Goal: Task Accomplishment & Management: Use online tool/utility

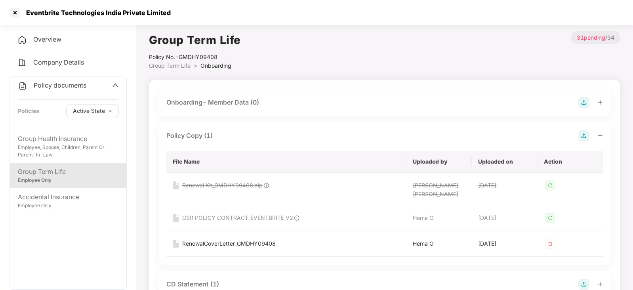
scroll to position [49, 0]
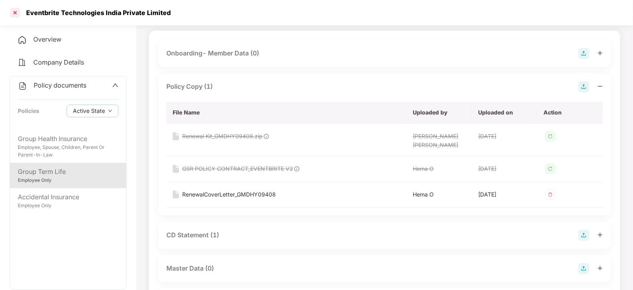
click at [14, 13] on div at bounding box center [15, 12] width 13 height 13
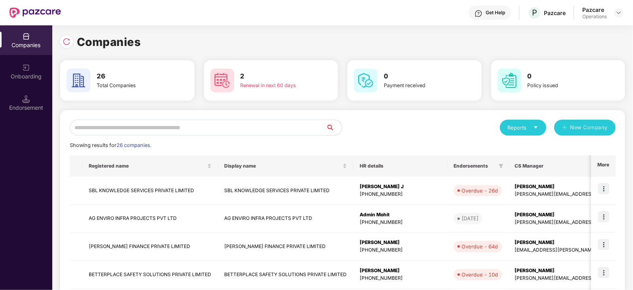
scroll to position [0, 0]
click at [238, 130] on input "text" at bounding box center [198, 128] width 256 height 16
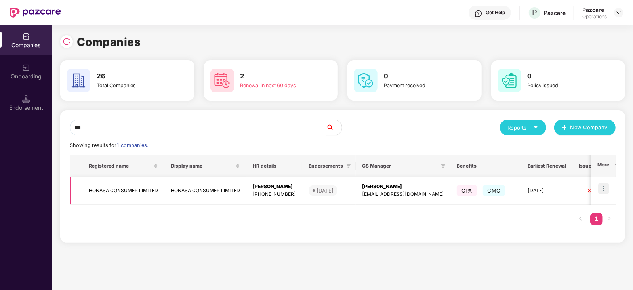
type input "***"
click at [607, 191] on img at bounding box center [603, 188] width 11 height 11
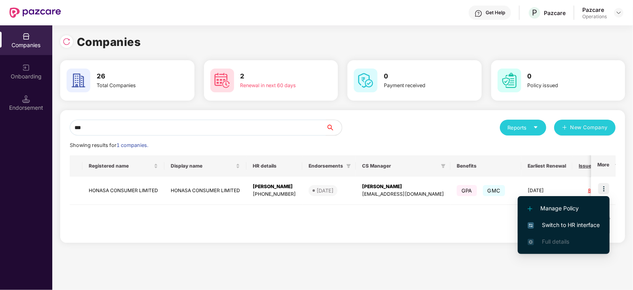
click at [566, 228] on span "Switch to HR interface" at bounding box center [564, 225] width 72 height 9
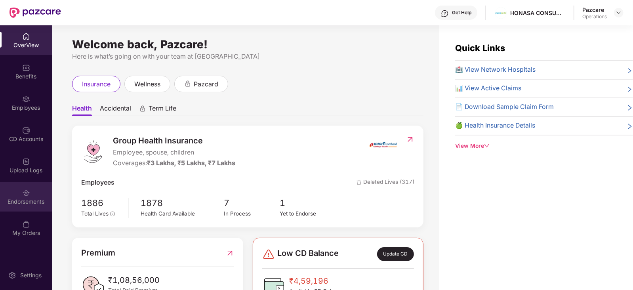
click at [21, 193] on div "Endorsements" at bounding box center [26, 197] width 52 height 30
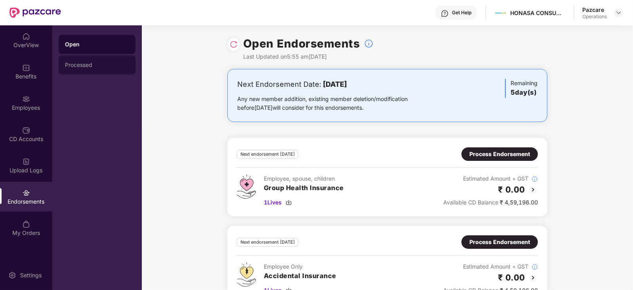
click at [79, 69] on div "Processed" at bounding box center [97, 64] width 77 height 19
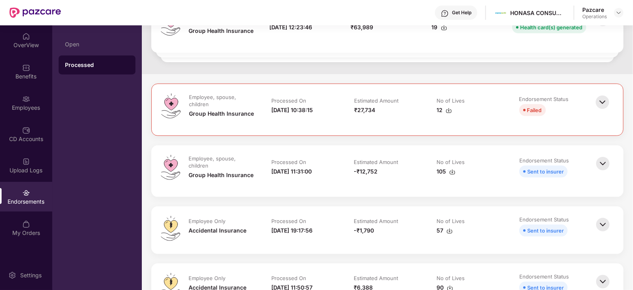
scroll to position [168, 0]
click at [452, 171] on img at bounding box center [452, 171] width 6 height 6
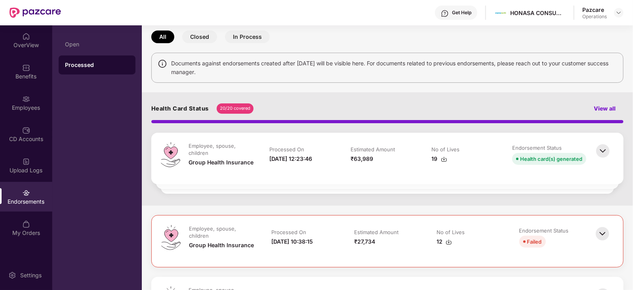
scroll to position [34, 0]
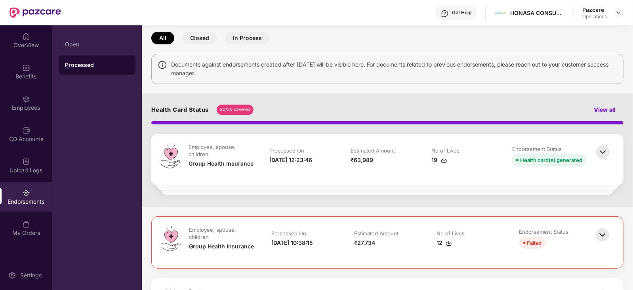
click at [210, 40] on button "Closed" at bounding box center [199, 38] width 35 height 13
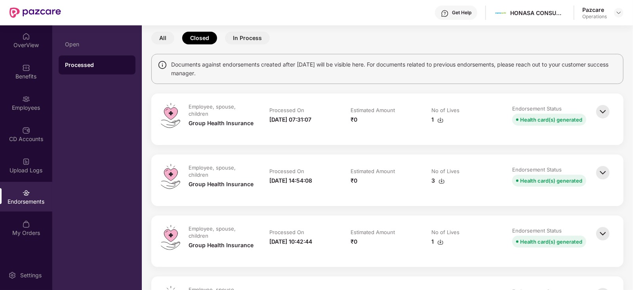
click at [241, 40] on button "In Process" at bounding box center [247, 38] width 45 height 13
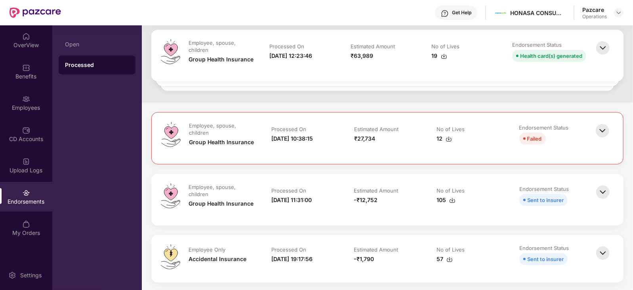
scroll to position [0, 0]
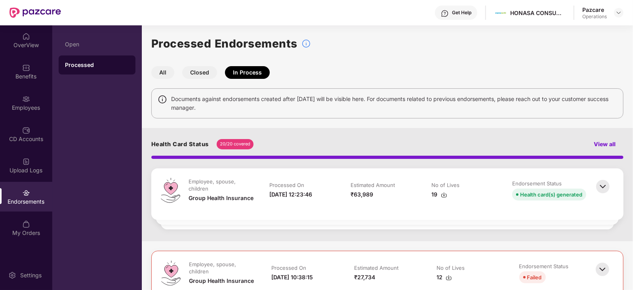
click at [163, 72] on button "All" at bounding box center [162, 72] width 23 height 13
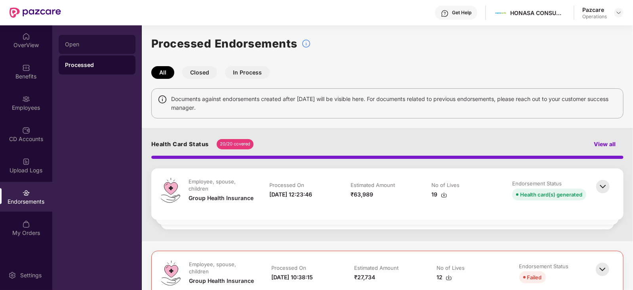
click at [95, 43] on div "Open" at bounding box center [97, 44] width 64 height 6
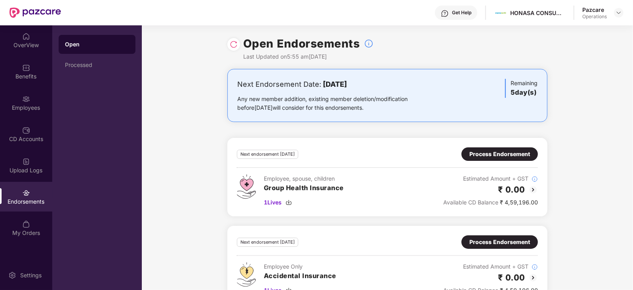
scroll to position [23, 0]
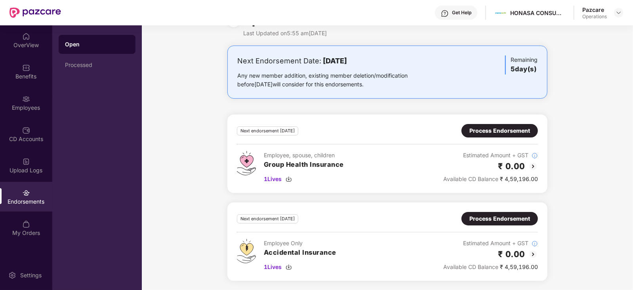
click at [531, 165] on img at bounding box center [533, 167] width 10 height 10
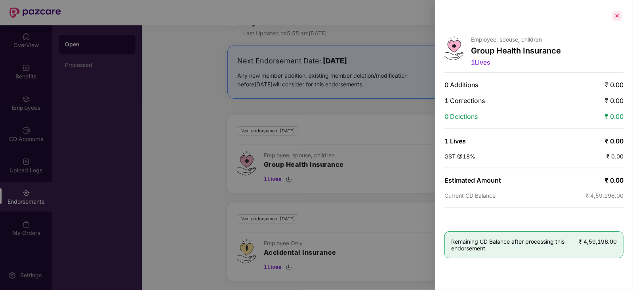
click at [614, 18] on div at bounding box center [617, 16] width 13 height 13
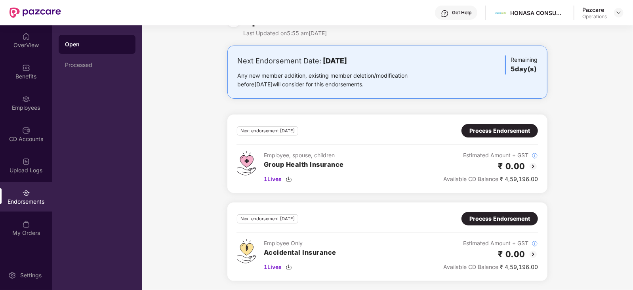
click at [509, 128] on div "Process Endorsement" at bounding box center [499, 130] width 61 height 9
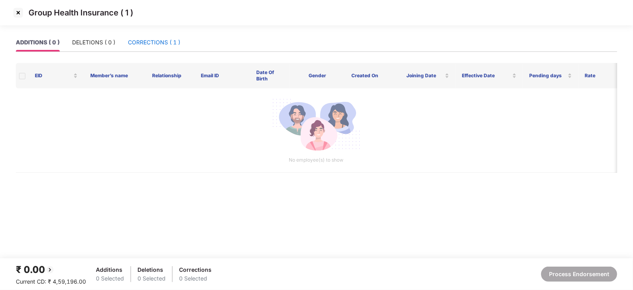
click at [163, 40] on div "CORRECTIONS ( 1 )" at bounding box center [154, 42] width 52 height 9
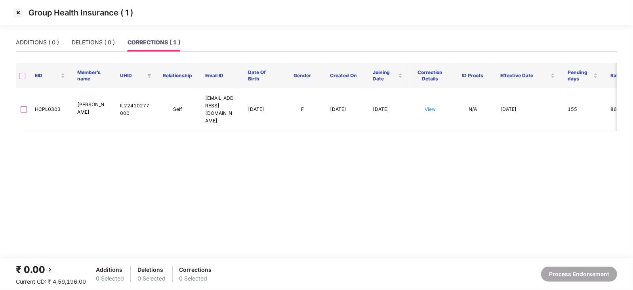
click at [20, 14] on img at bounding box center [18, 12] width 13 height 13
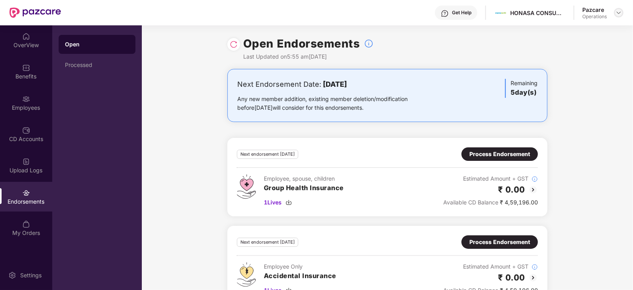
click at [618, 13] on img at bounding box center [619, 13] width 6 height 6
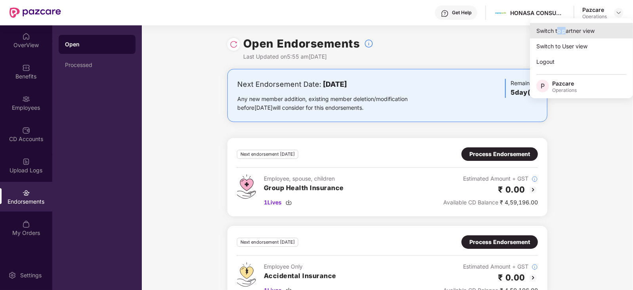
drag, startPoint x: 558, startPoint y: 38, endPoint x: 566, endPoint y: 29, distance: 12.3
click at [566, 29] on div "Switch to partner view Switch to User view Logout P Pazcare Operations" at bounding box center [581, 58] width 103 height 80
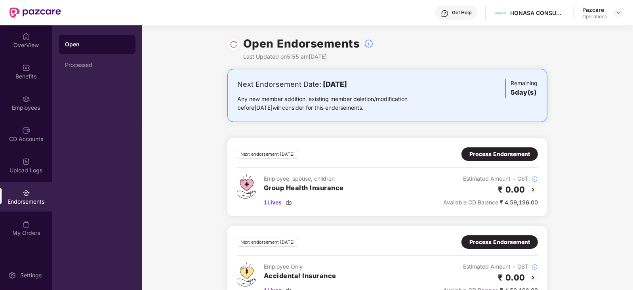
click at [566, 29] on div "Open Endorsements Last Updated on 5:55 am[DATE]" at bounding box center [387, 47] width 491 height 44
click at [620, 14] on img at bounding box center [619, 13] width 6 height 6
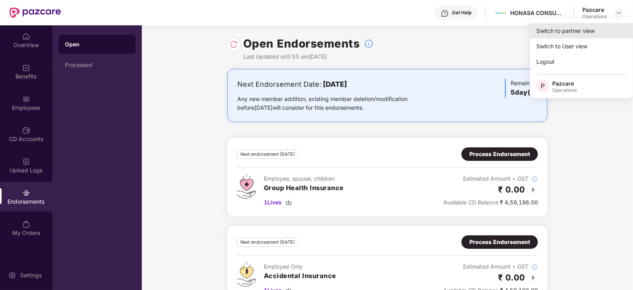
click at [571, 32] on div "Switch to partner view" at bounding box center [581, 30] width 103 height 15
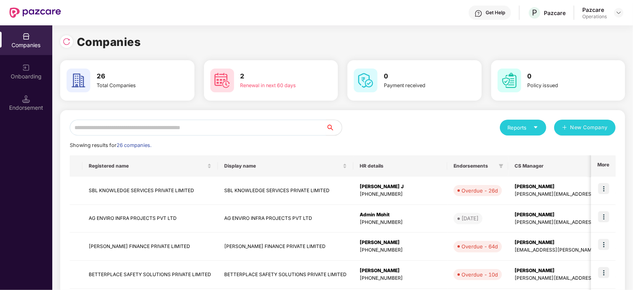
click at [147, 124] on input "text" at bounding box center [198, 128] width 256 height 16
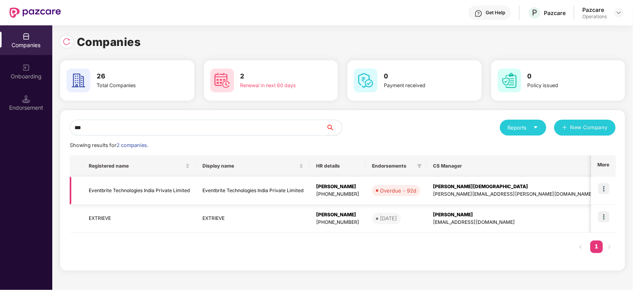
type input "***"
click at [602, 187] on img at bounding box center [603, 188] width 11 height 11
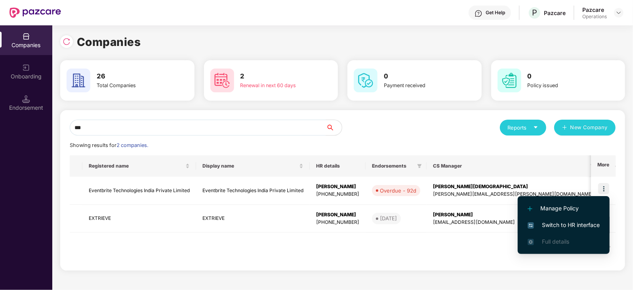
click at [550, 221] on span "Switch to HR interface" at bounding box center [564, 225] width 72 height 9
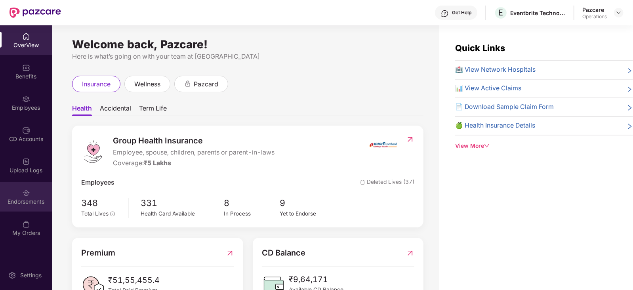
click at [19, 198] on div "Endorsements" at bounding box center [26, 202] width 52 height 8
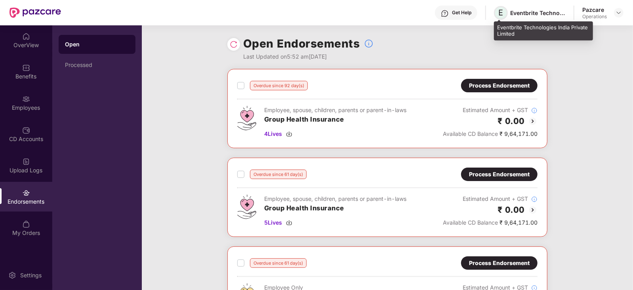
click at [500, 13] on span "E" at bounding box center [501, 13] width 5 height 10
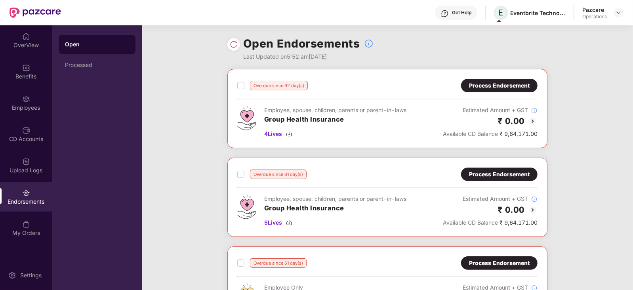
click at [499, 13] on span "E" at bounding box center [501, 13] width 5 height 10
click at [502, 14] on span "E" at bounding box center [501, 13] width 5 height 10
click at [522, 14] on div "Eventbrite Technologies India Private Limited" at bounding box center [537, 13] width 55 height 8
click at [503, 13] on span "E" at bounding box center [501, 13] width 5 height 10
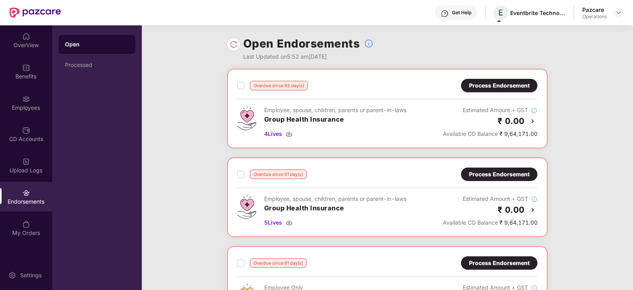
click at [499, 16] on span "E" at bounding box center [501, 13] width 5 height 10
click at [500, 11] on span "E" at bounding box center [501, 13] width 5 height 10
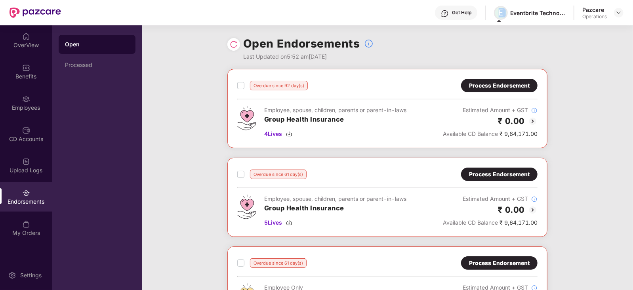
click at [500, 11] on span "E" at bounding box center [501, 13] width 5 height 10
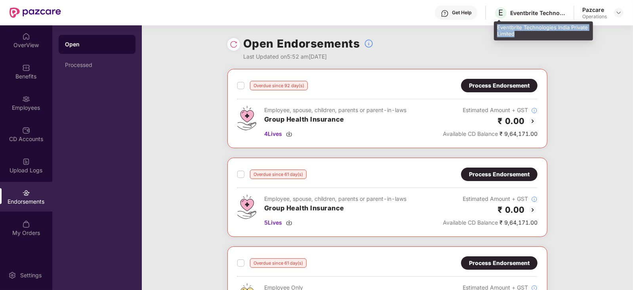
drag, startPoint x: 497, startPoint y: 27, endPoint x: 526, endPoint y: 37, distance: 30.3
click at [526, 37] on div "Eventbrite Technologies India Private Limited" at bounding box center [543, 30] width 99 height 19
copy div "Eventbrite Technologies India Private Limited"
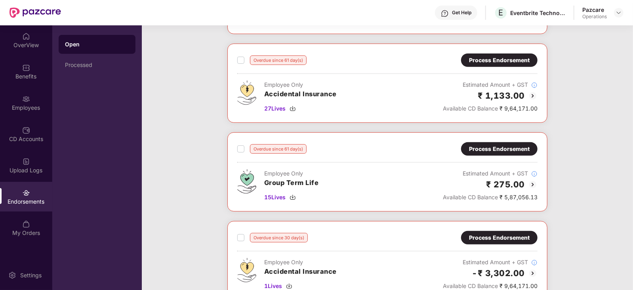
scroll to position [138, 0]
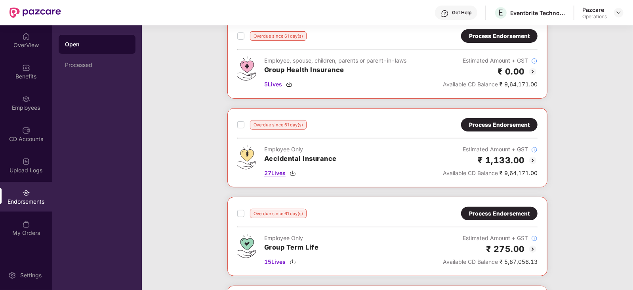
click at [294, 173] on img at bounding box center [293, 173] width 6 height 6
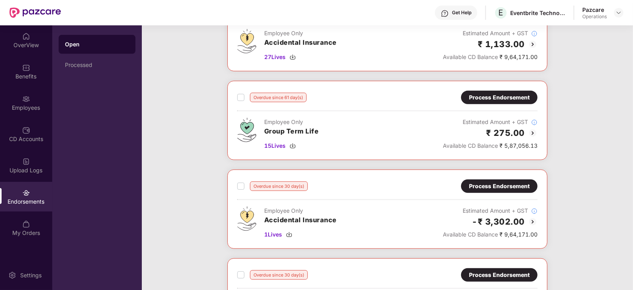
scroll to position [255, 0]
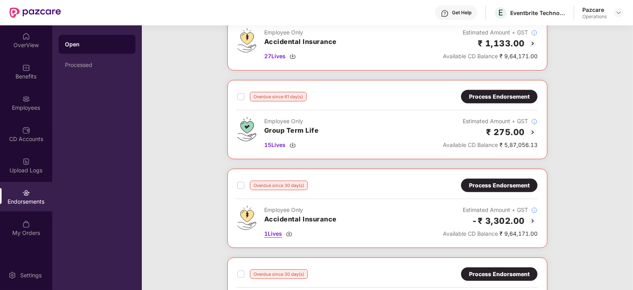
click at [290, 233] on img at bounding box center [289, 234] width 6 height 6
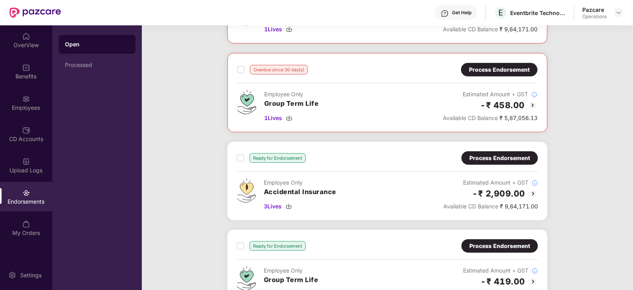
scroll to position [460, 0]
click at [289, 203] on img at bounding box center [289, 206] width 6 height 6
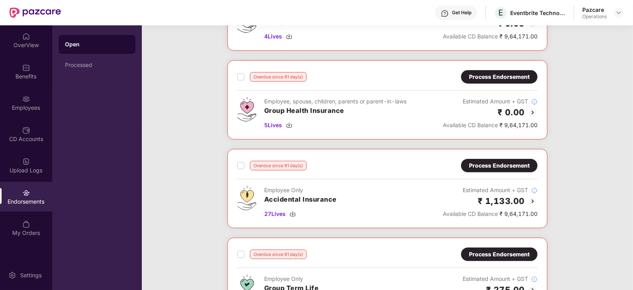
scroll to position [97, 0]
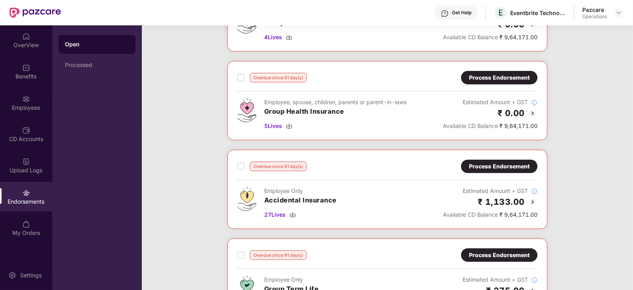
click at [534, 200] on img at bounding box center [533, 202] width 10 height 10
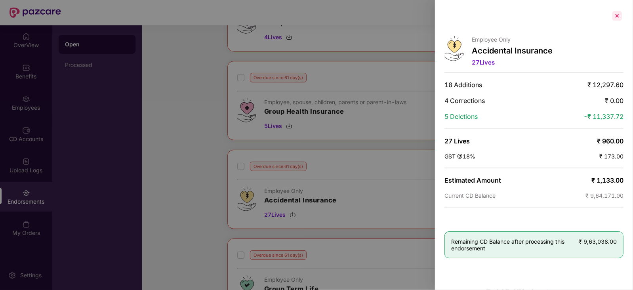
click at [618, 15] on div at bounding box center [617, 16] width 13 height 13
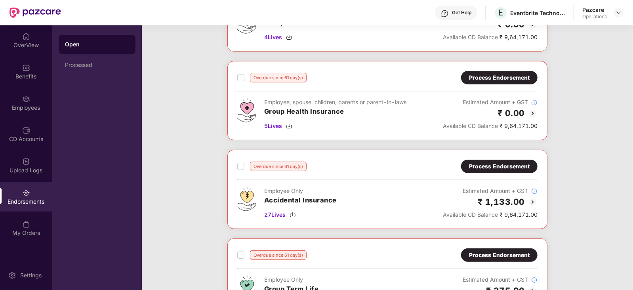
click at [495, 166] on div "Process Endorsement" at bounding box center [499, 166] width 61 height 9
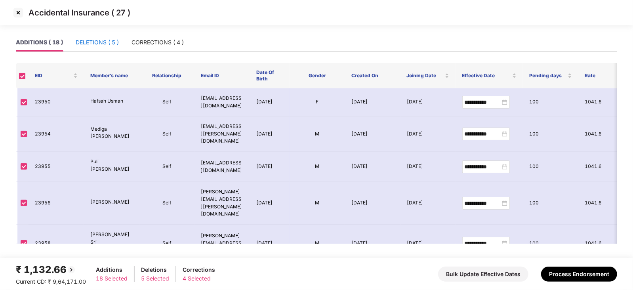
click at [105, 42] on div "DELETIONS ( 5 )" at bounding box center [97, 42] width 43 height 9
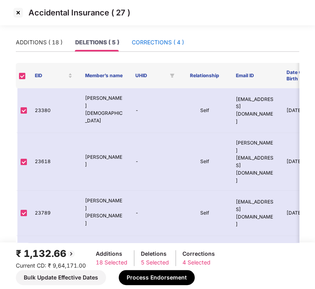
click at [147, 38] on div "CORRECTIONS ( 4 )" at bounding box center [158, 42] width 52 height 9
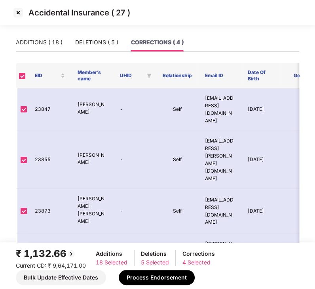
click at [14, 13] on img at bounding box center [18, 12] width 13 height 13
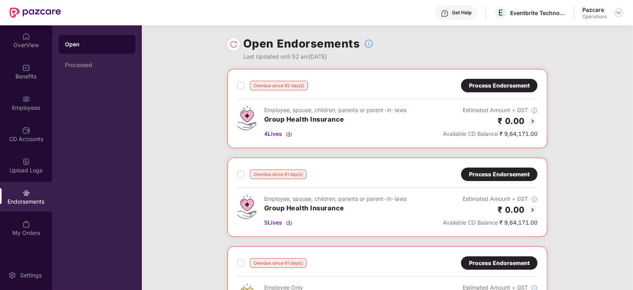
click at [616, 15] on img at bounding box center [619, 13] width 6 height 6
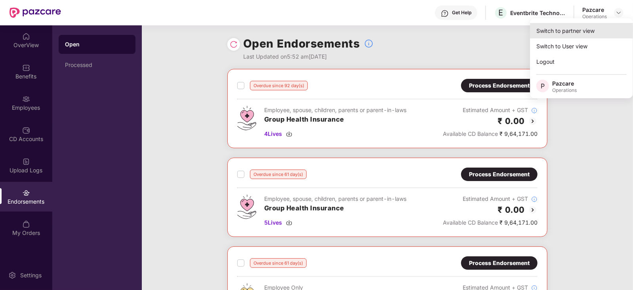
click at [540, 32] on div "Switch to partner view" at bounding box center [581, 30] width 103 height 15
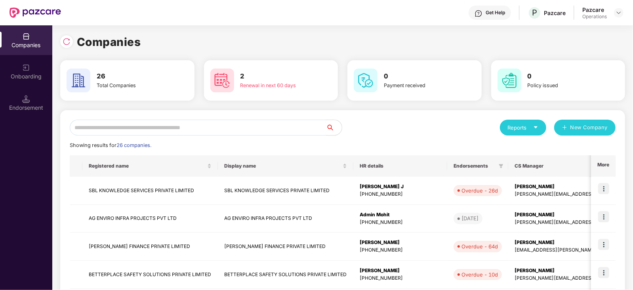
click at [134, 128] on input "text" at bounding box center [198, 128] width 256 height 16
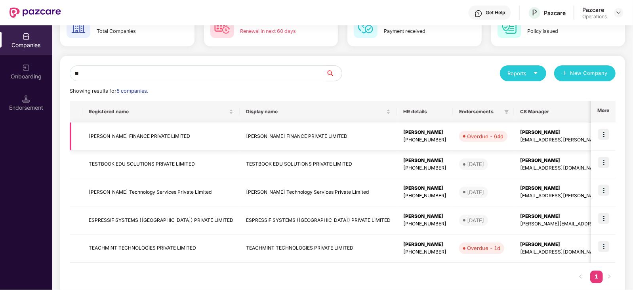
scroll to position [55, 0]
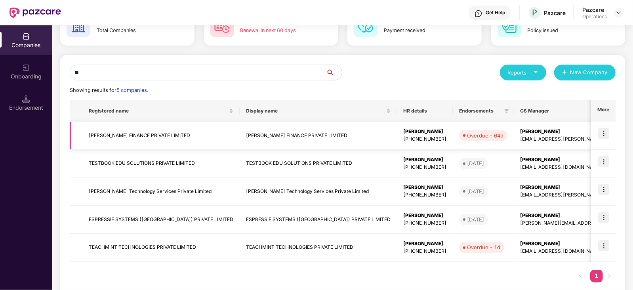
type input "**"
click at [601, 136] on img at bounding box center [603, 133] width 11 height 11
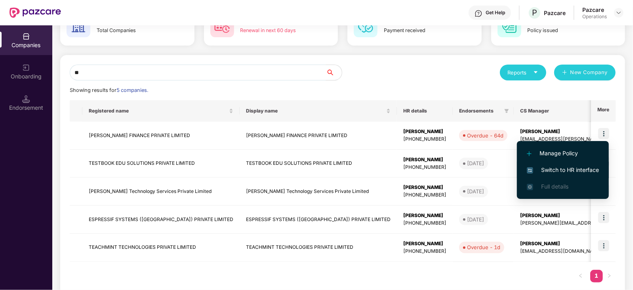
click at [549, 166] on span "Switch to HR interface" at bounding box center [563, 170] width 72 height 9
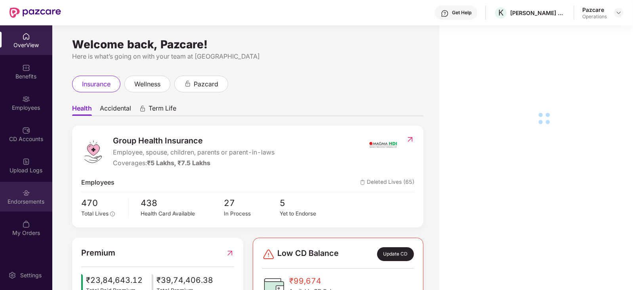
click at [25, 192] on img at bounding box center [26, 193] width 8 height 8
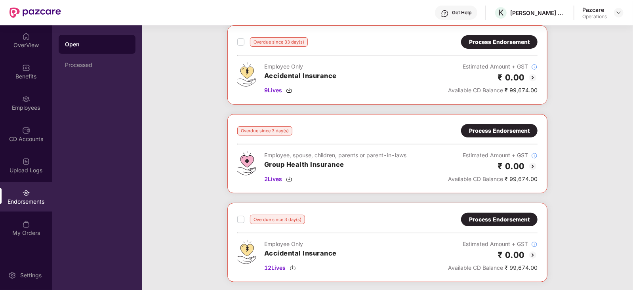
scroll to position [179, 0]
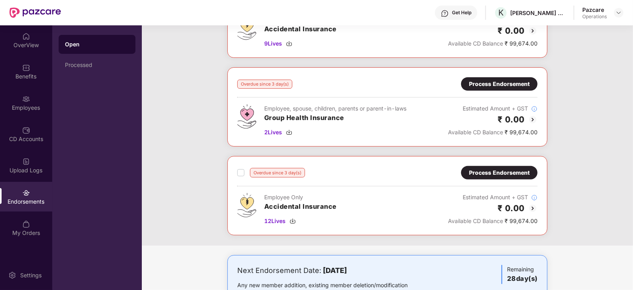
click at [532, 119] on img at bounding box center [533, 120] width 10 height 10
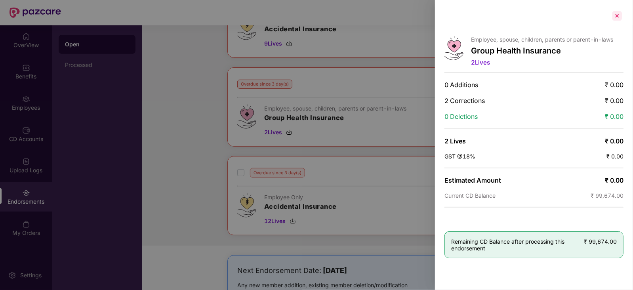
click at [616, 14] on div at bounding box center [617, 16] width 13 height 13
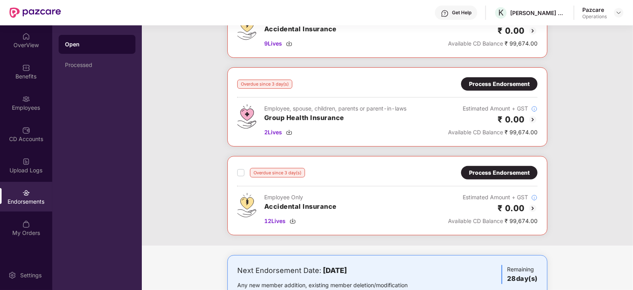
click at [511, 80] on div "Process Endorsement" at bounding box center [499, 84] width 61 height 9
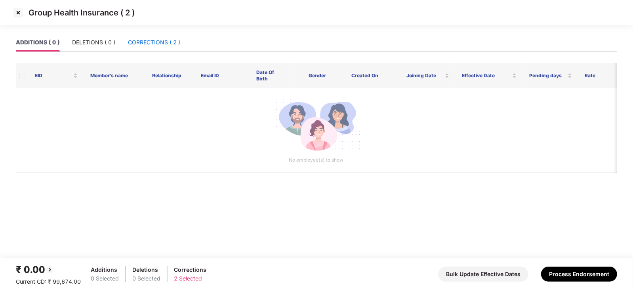
click at [154, 38] on div "CORRECTIONS ( 2 )" at bounding box center [154, 42] width 52 height 9
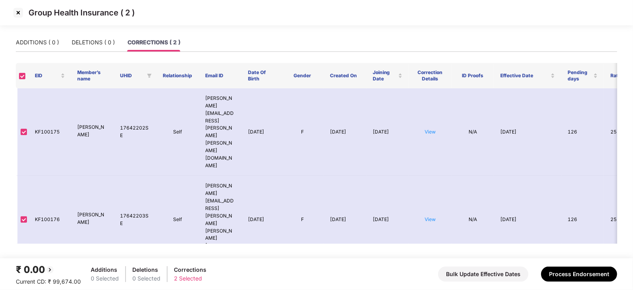
click at [20, 11] on img at bounding box center [18, 12] width 13 height 13
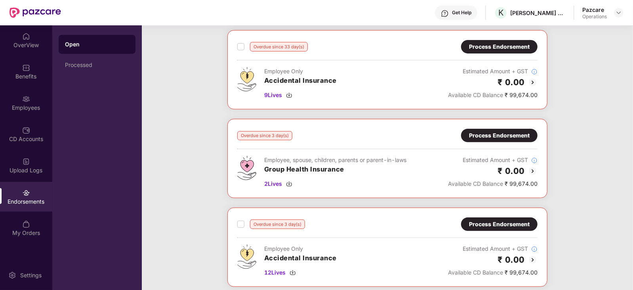
scroll to position [129, 0]
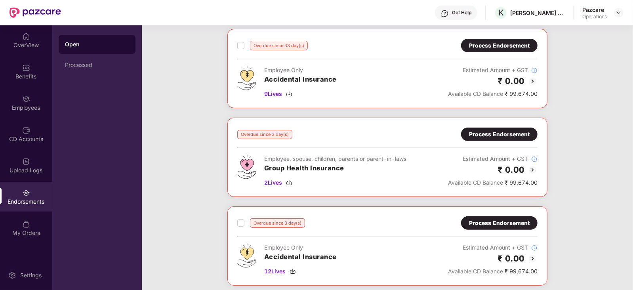
click at [533, 169] on img at bounding box center [533, 170] width 10 height 10
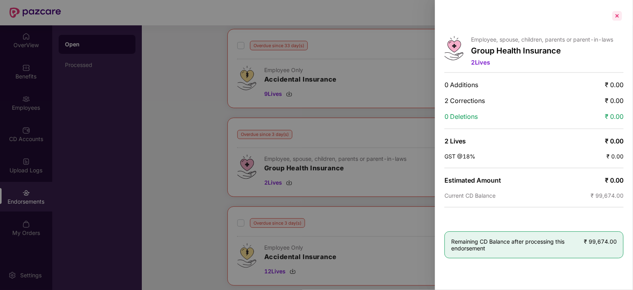
click at [613, 15] on div at bounding box center [617, 16] width 13 height 13
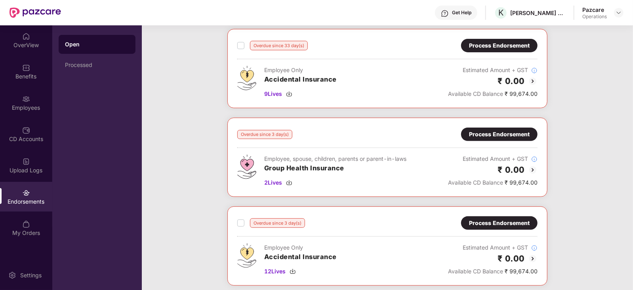
click at [495, 133] on div "Process Endorsement" at bounding box center [499, 134] width 61 height 9
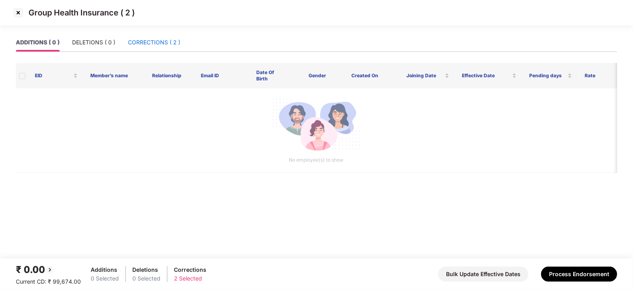
click at [149, 39] on div "CORRECTIONS ( 2 )" at bounding box center [154, 42] width 52 height 9
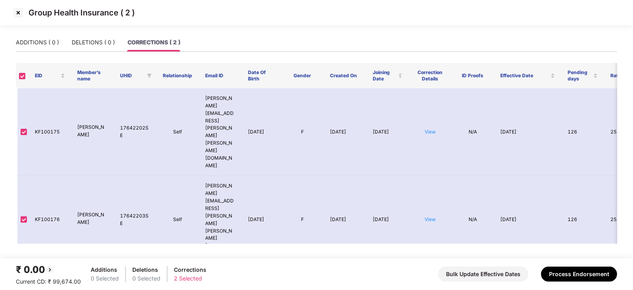
click at [18, 15] on img at bounding box center [18, 12] width 13 height 13
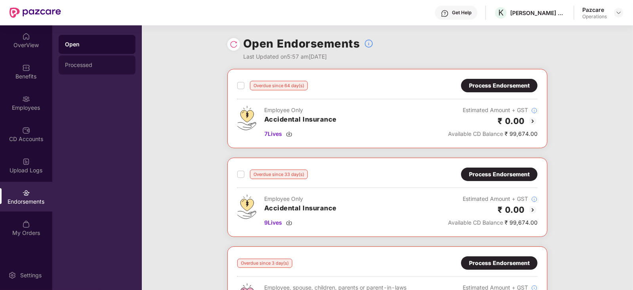
click at [99, 68] on div "Processed" at bounding box center [97, 64] width 77 height 19
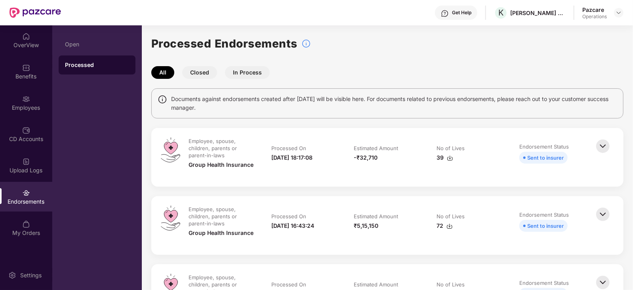
click at [448, 158] on img at bounding box center [450, 158] width 6 height 6
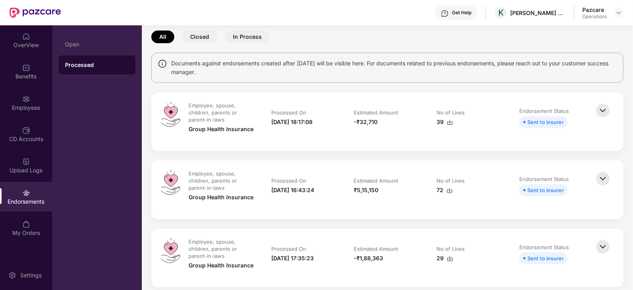
scroll to position [54, 0]
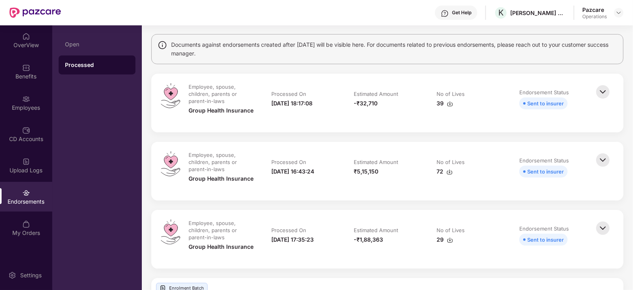
click at [452, 171] on img at bounding box center [449, 172] width 6 height 6
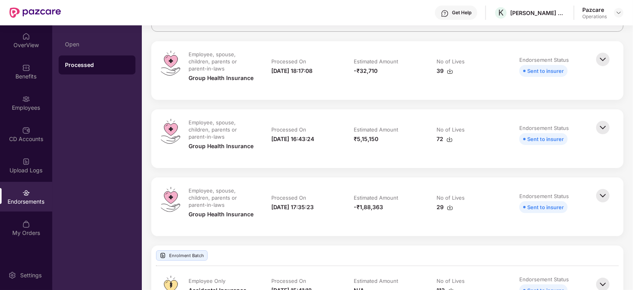
scroll to position [87, 0]
click at [451, 206] on img at bounding box center [450, 207] width 6 height 6
click at [604, 194] on img at bounding box center [602, 195] width 17 height 17
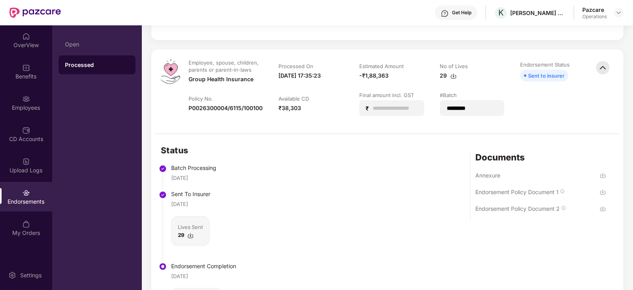
scroll to position [215, 0]
click at [617, 12] on img at bounding box center [619, 13] width 6 height 6
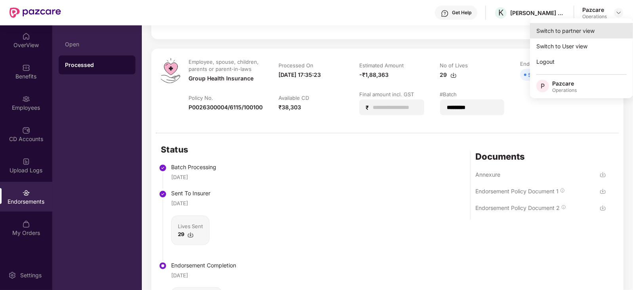
click at [549, 36] on div "Switch to partner view" at bounding box center [581, 30] width 103 height 15
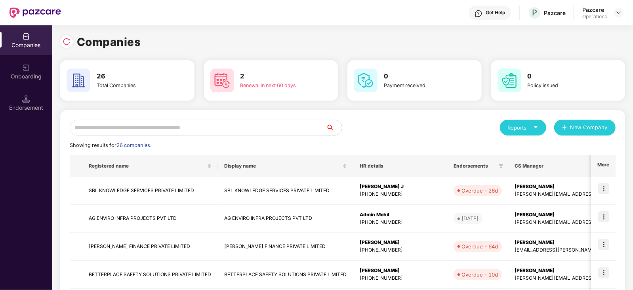
click at [117, 130] on input "text" at bounding box center [198, 128] width 256 height 16
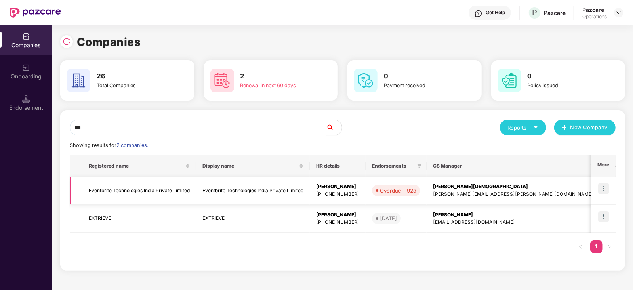
type input "***"
click at [599, 190] on img at bounding box center [603, 188] width 11 height 11
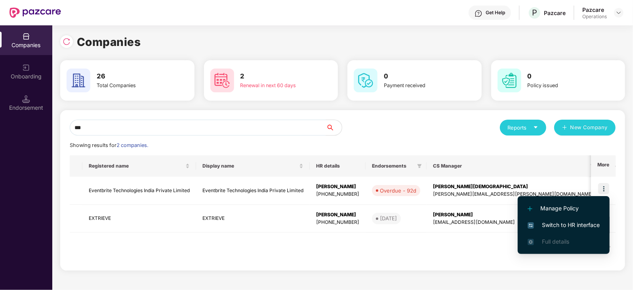
click at [562, 220] on li "Switch to HR interface" at bounding box center [564, 225] width 92 height 17
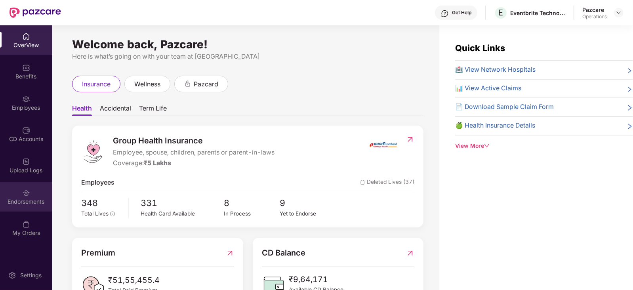
click at [30, 196] on img at bounding box center [26, 193] width 8 height 8
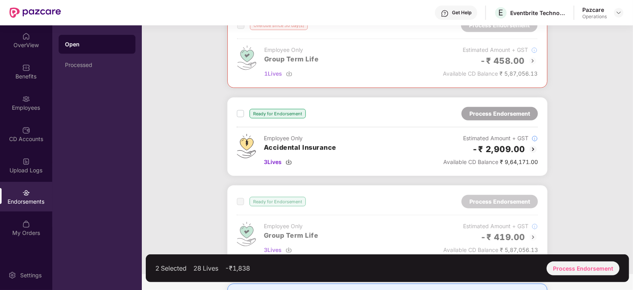
scroll to position [509, 0]
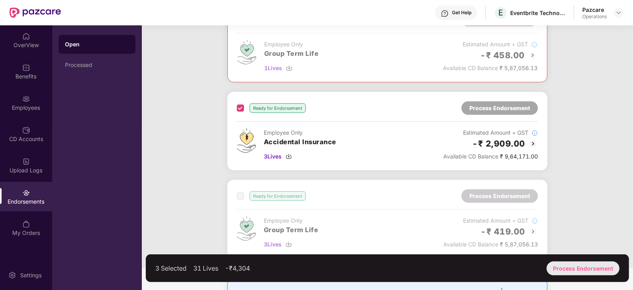
click at [564, 264] on div "Process Endorsement" at bounding box center [583, 268] width 73 height 14
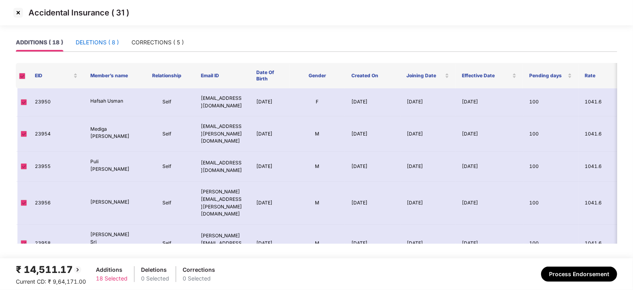
click at [94, 42] on div "DELETIONS ( 8 )" at bounding box center [97, 42] width 43 height 9
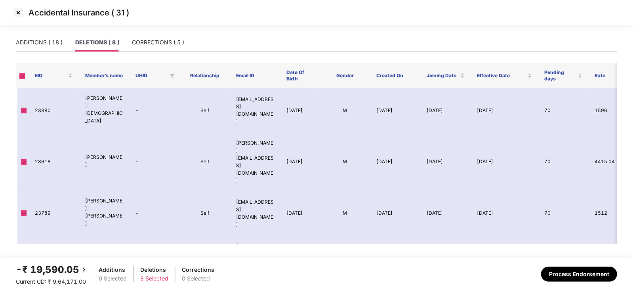
click at [21, 74] on span at bounding box center [22, 76] width 6 height 6
click at [22, 74] on span at bounding box center [22, 76] width 6 height 6
click at [20, 13] on img at bounding box center [18, 12] width 13 height 13
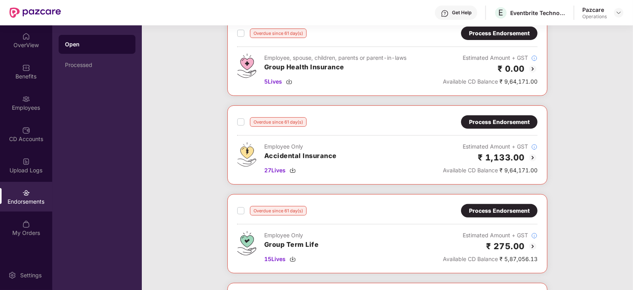
scroll to position [141, 0]
click at [518, 119] on div "Process Endorsement" at bounding box center [499, 121] width 61 height 9
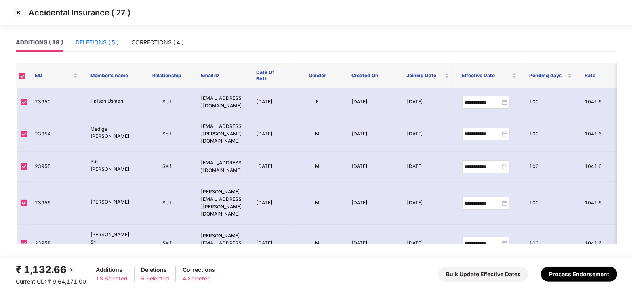
click at [99, 42] on div "DELETIONS ( 5 )" at bounding box center [97, 42] width 43 height 9
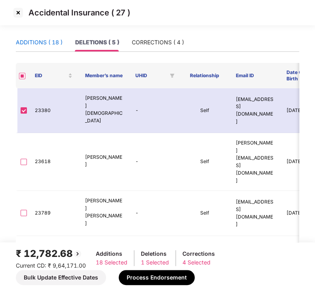
click at [48, 42] on div "ADDITIONS ( 18 )" at bounding box center [39, 42] width 47 height 9
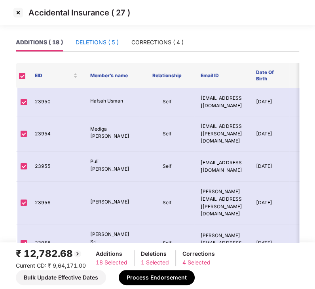
click at [97, 42] on div "DELETIONS ( 5 )" at bounding box center [97, 42] width 43 height 9
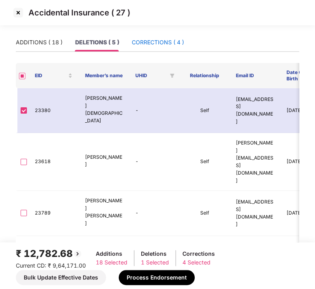
click at [147, 39] on div "CORRECTIONS ( 4 )" at bounding box center [158, 42] width 52 height 9
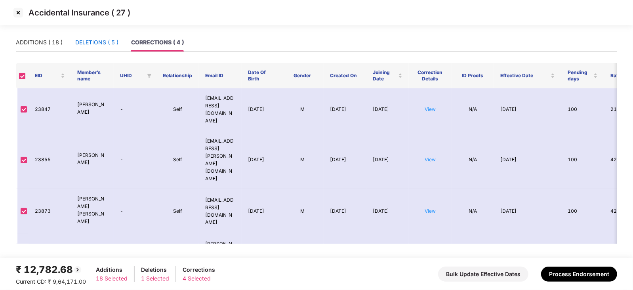
click at [98, 41] on div "DELETIONS ( 5 )" at bounding box center [96, 42] width 43 height 9
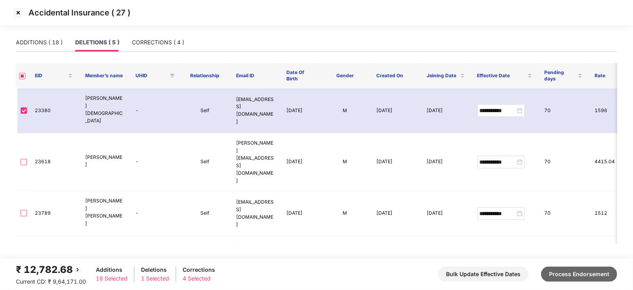
click at [566, 270] on button "Process Endorsement" at bounding box center [579, 274] width 76 height 15
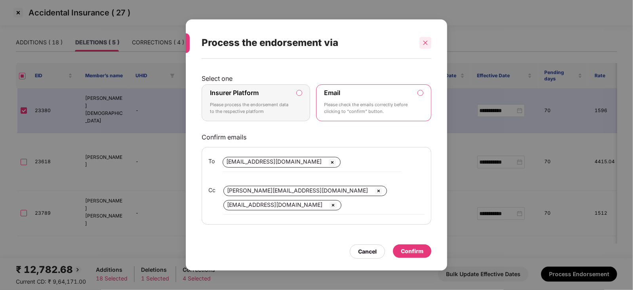
click at [427, 41] on icon "close" at bounding box center [425, 42] width 4 height 4
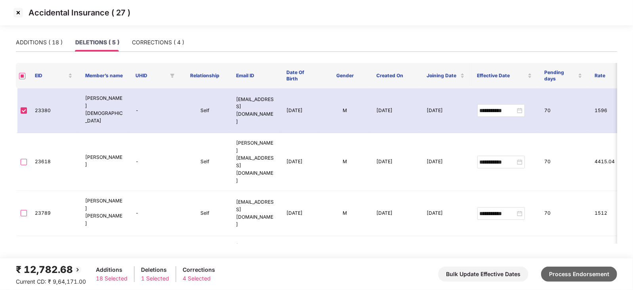
click at [585, 278] on button "Process Endorsement" at bounding box center [579, 274] width 76 height 15
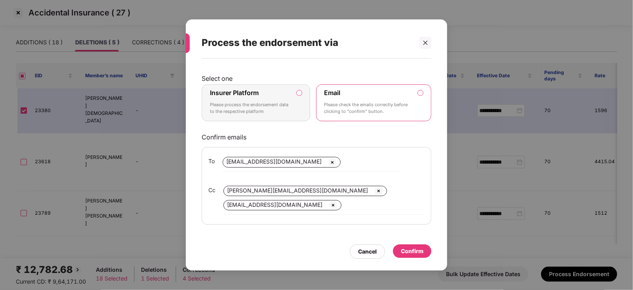
click at [283, 96] on div "Insurer Platform Please process the endorsement data to the respective platform" at bounding box center [250, 103] width 81 height 29
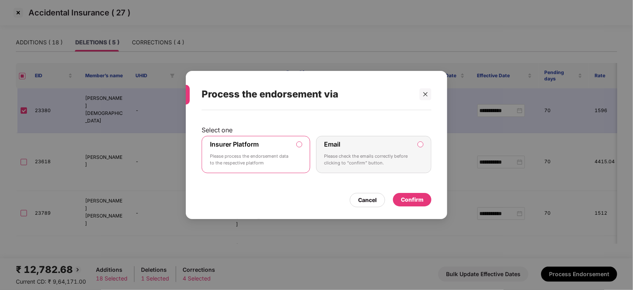
click at [406, 198] on div "Confirm" at bounding box center [412, 199] width 23 height 9
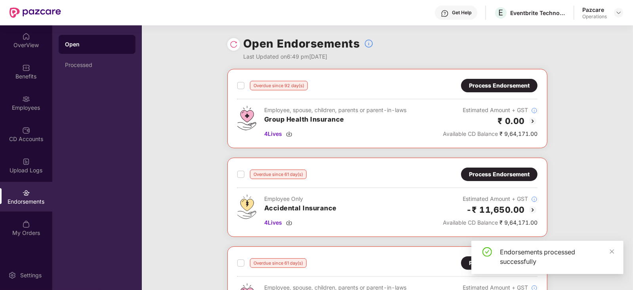
scroll to position [47, 0]
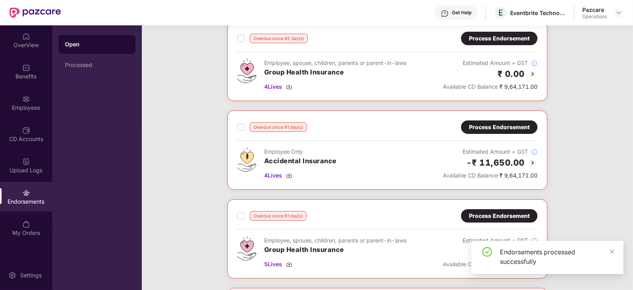
click at [529, 163] on img at bounding box center [533, 163] width 10 height 10
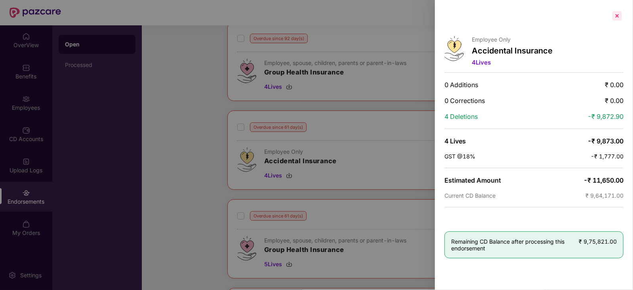
click at [616, 19] on div at bounding box center [617, 16] width 13 height 13
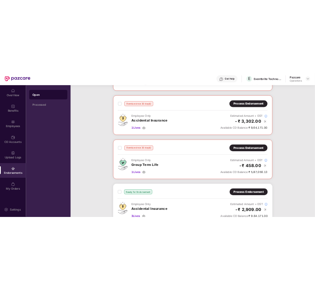
scroll to position [378, 0]
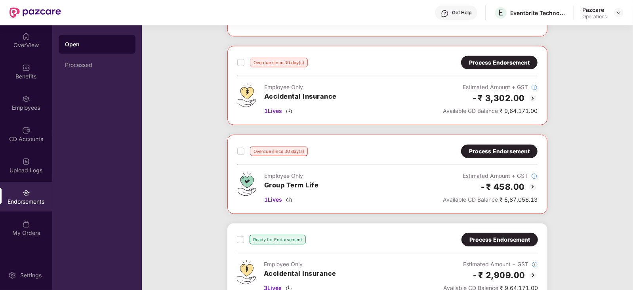
click at [526, 96] on div "-₹ 3,302.00" at bounding box center [490, 98] width 95 height 13
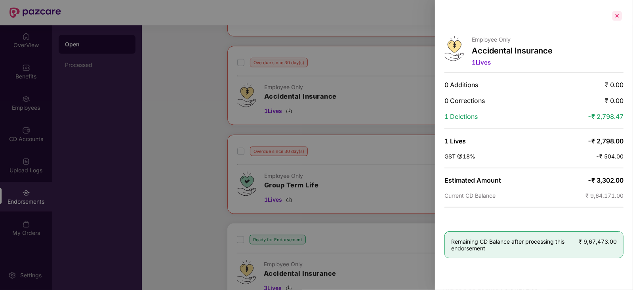
click at [621, 16] on div at bounding box center [617, 16] width 13 height 13
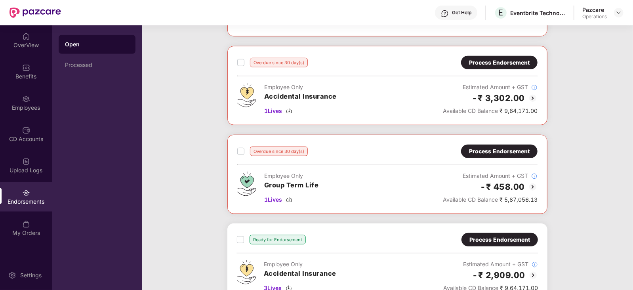
click at [503, 59] on div "Process Endorsement" at bounding box center [499, 62] width 61 height 9
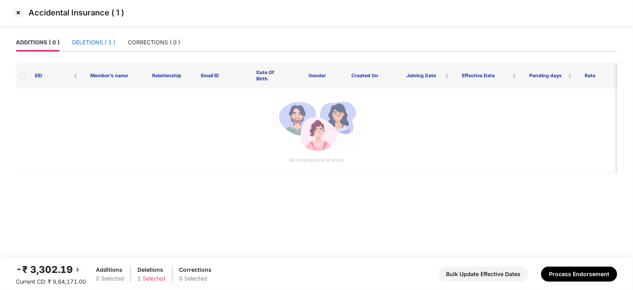
click at [97, 42] on div "DELETIONS ( 1 )" at bounding box center [93, 42] width 43 height 9
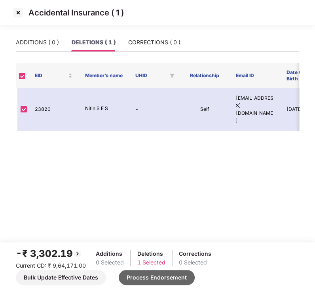
click at [151, 275] on button "Process Endorsement" at bounding box center [157, 277] width 76 height 15
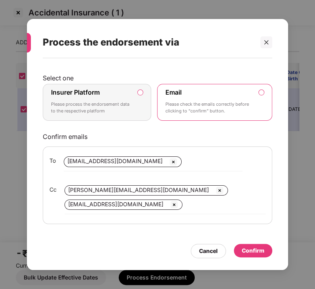
click at [120, 107] on p "Please process the endorsement data to the respective platform" at bounding box center [91, 108] width 81 height 14
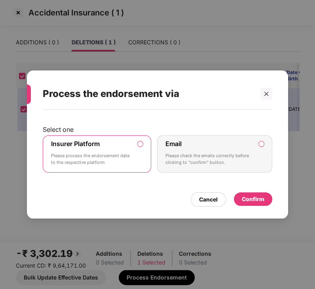
click at [256, 201] on div "Confirm" at bounding box center [253, 199] width 23 height 9
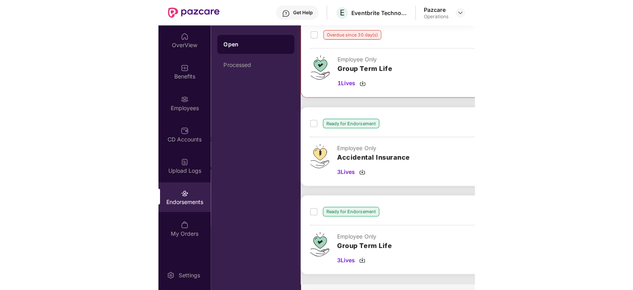
scroll to position [406, 0]
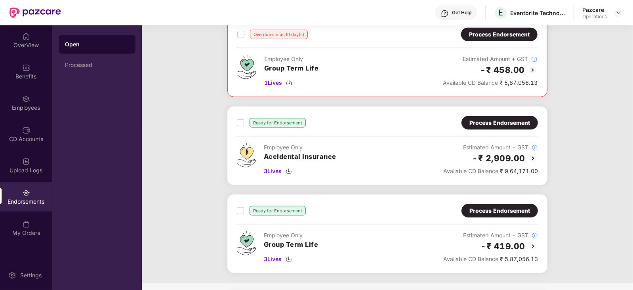
click at [519, 121] on div "Process Endorsement" at bounding box center [499, 122] width 61 height 9
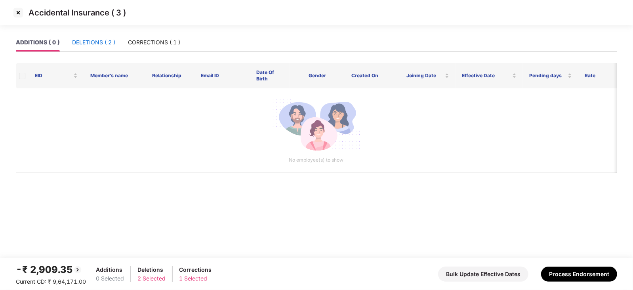
click at [90, 39] on div "DELETIONS ( 2 )" at bounding box center [93, 42] width 43 height 9
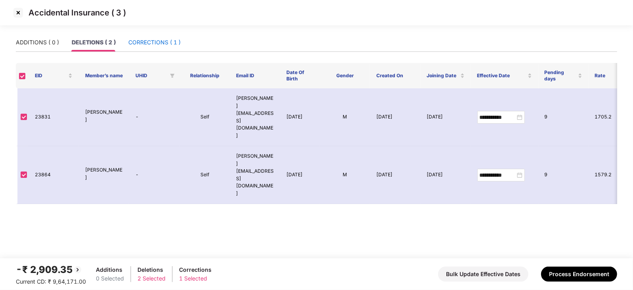
click at [153, 44] on div "CORRECTIONS ( 1 )" at bounding box center [154, 42] width 52 height 9
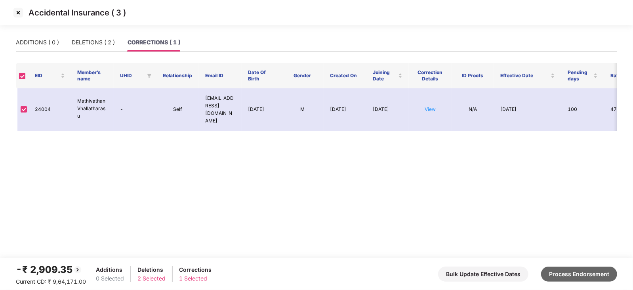
click at [572, 271] on button "Process Endorsement" at bounding box center [579, 274] width 76 height 15
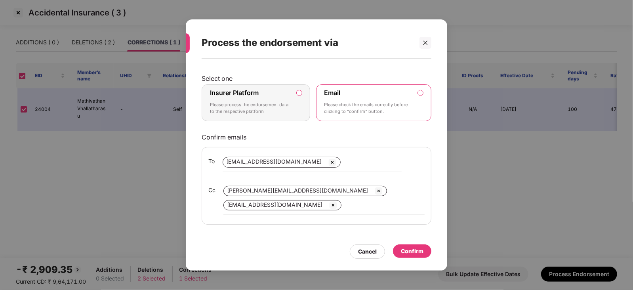
click at [254, 104] on p "Please process the endorsement data to the respective platform" at bounding box center [250, 108] width 81 height 14
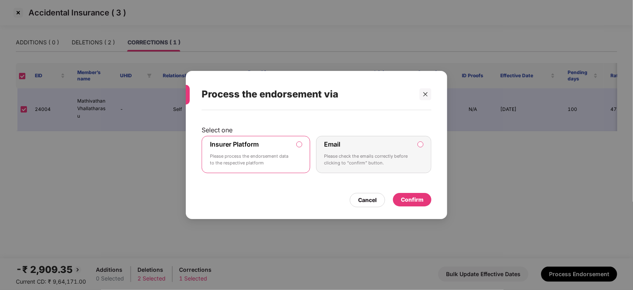
click at [401, 200] on div "Confirm" at bounding box center [412, 199] width 23 height 9
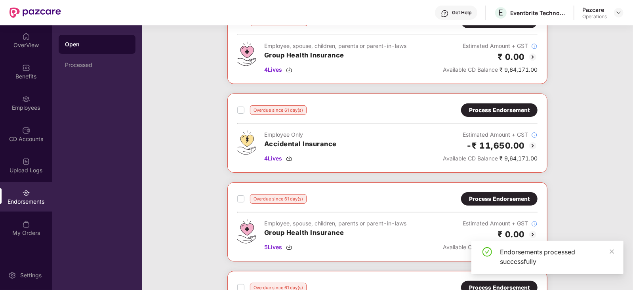
scroll to position [76, 0]
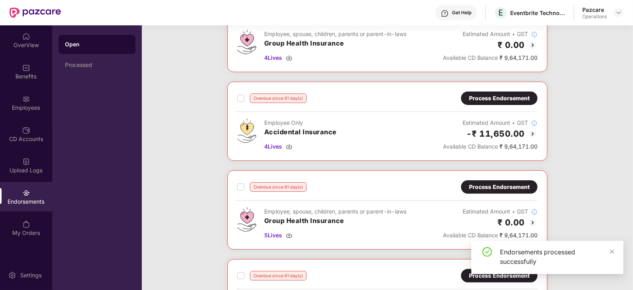
click at [530, 135] on img at bounding box center [533, 134] width 10 height 10
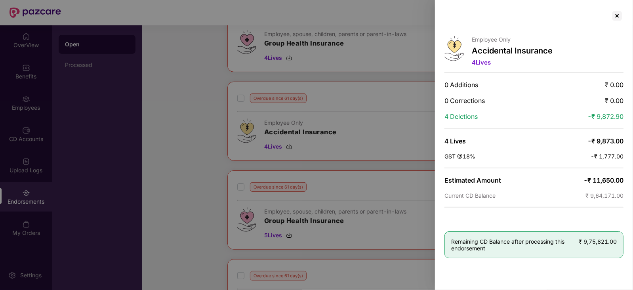
click at [618, 6] on div "Employee Only Accidental Insurance 4 Lives 0 Additions ₹ 0.00 0 Corrections ₹ 0…" at bounding box center [534, 145] width 198 height 290
click at [618, 10] on div at bounding box center [617, 16] width 13 height 13
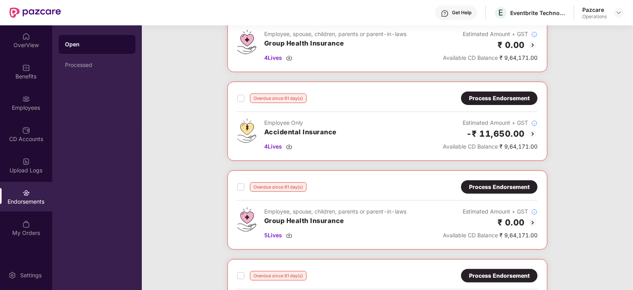
click at [481, 94] on div "Process Endorsement" at bounding box center [499, 98] width 61 height 9
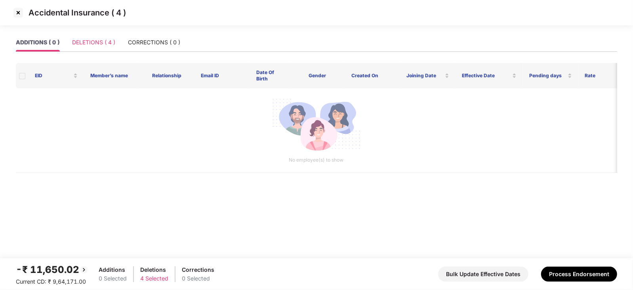
click at [97, 36] on div "DELETIONS ( 4 )" at bounding box center [93, 42] width 43 height 18
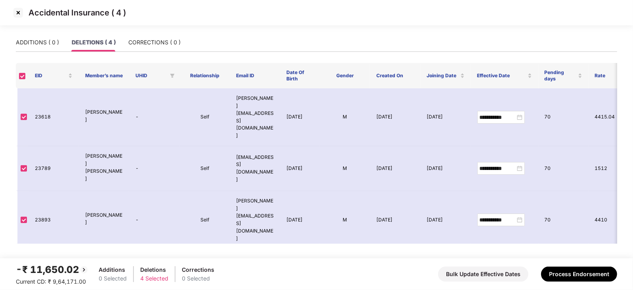
click at [19, 13] on img at bounding box center [18, 12] width 13 height 13
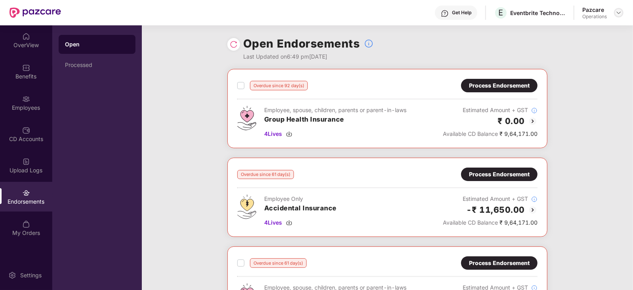
click at [619, 12] on img at bounding box center [619, 13] width 6 height 6
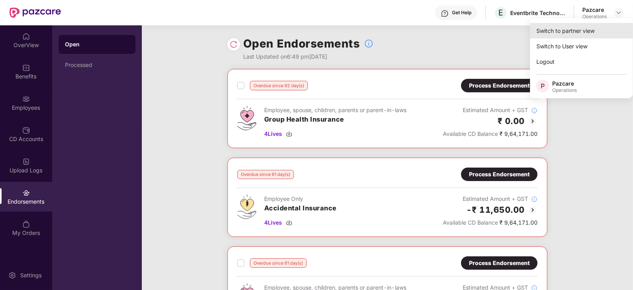
click at [571, 34] on div "Switch to partner view" at bounding box center [581, 30] width 103 height 15
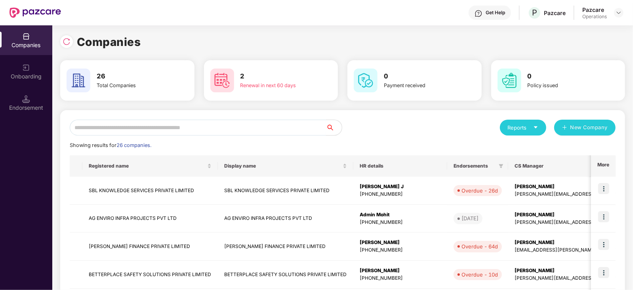
click at [95, 123] on input "text" at bounding box center [198, 128] width 256 height 16
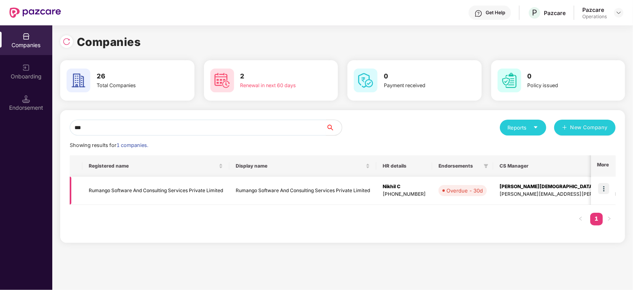
type input "***"
click at [607, 187] on img at bounding box center [603, 188] width 11 height 11
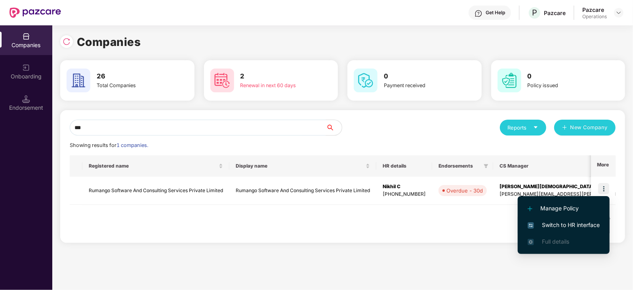
click at [551, 223] on span "Switch to HR interface" at bounding box center [564, 225] width 72 height 9
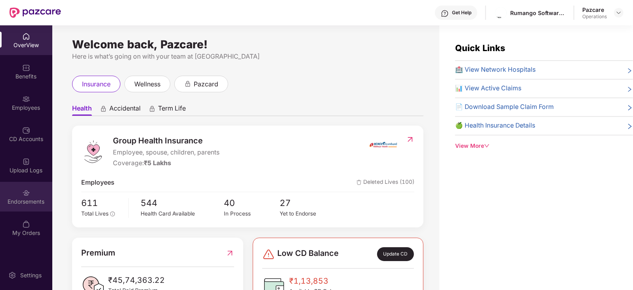
click at [26, 199] on div "Endorsements" at bounding box center [26, 202] width 52 height 8
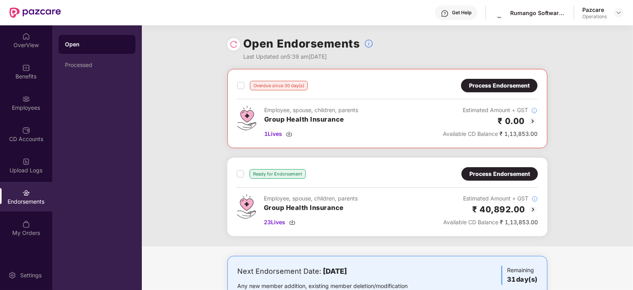
click at [528, 117] on img at bounding box center [533, 121] width 10 height 10
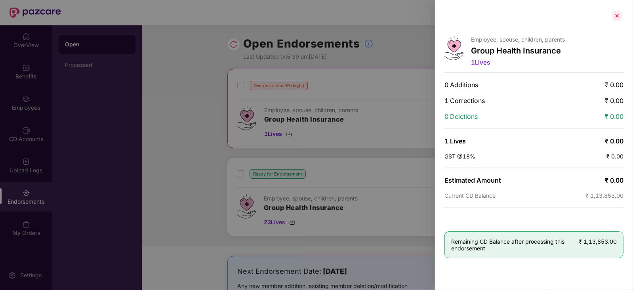
click at [618, 13] on div at bounding box center [617, 16] width 13 height 13
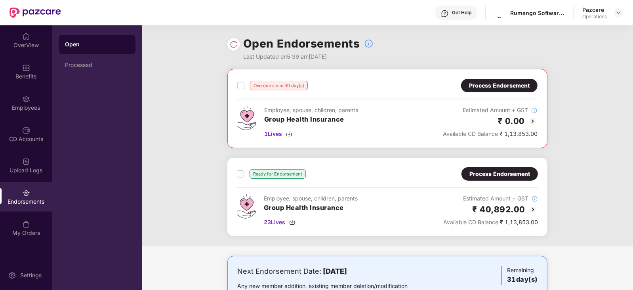
click at [478, 86] on div "Process Endorsement" at bounding box center [499, 85] width 61 height 9
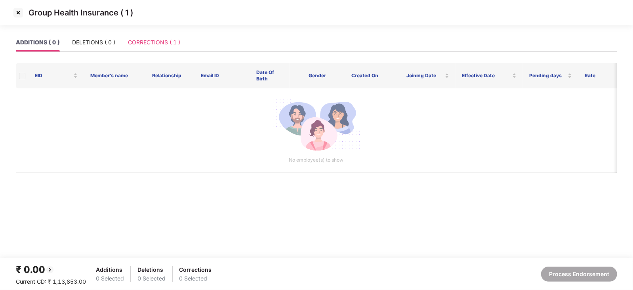
click at [155, 47] on div "CORRECTIONS ( 1 )" at bounding box center [154, 42] width 52 height 18
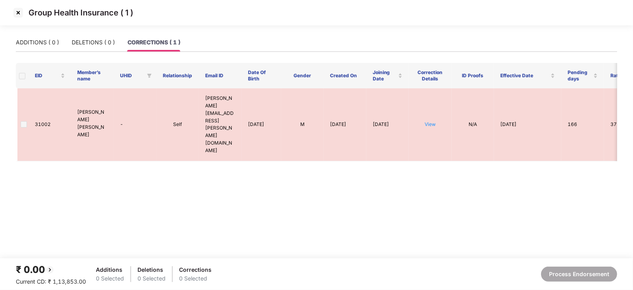
click at [16, 12] on img at bounding box center [18, 12] width 13 height 13
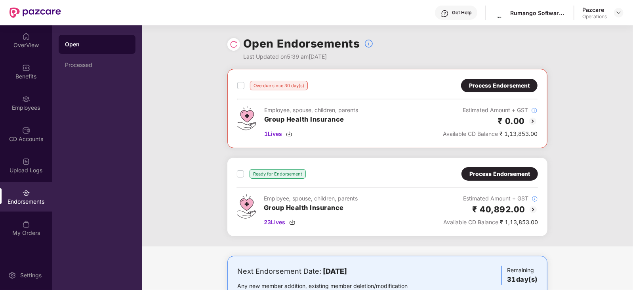
click at [533, 210] on img at bounding box center [533, 210] width 10 height 10
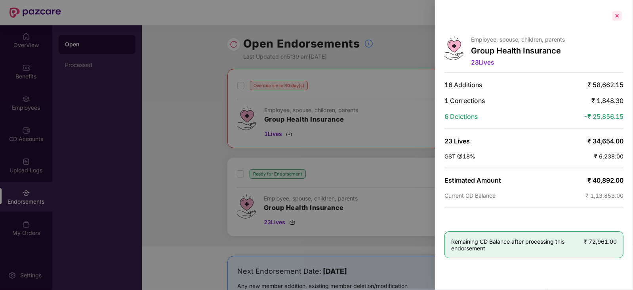
click at [615, 18] on div at bounding box center [617, 16] width 13 height 13
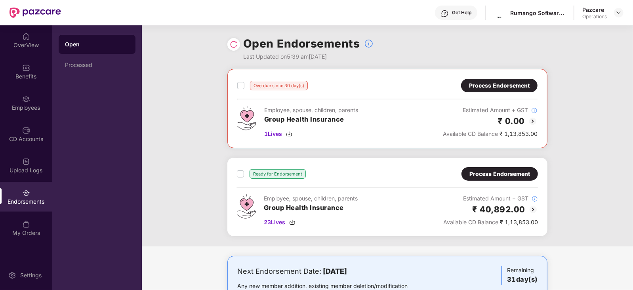
click at [499, 174] on div "Process Endorsement" at bounding box center [499, 174] width 61 height 9
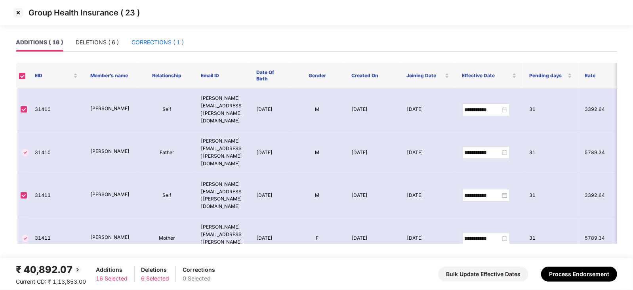
click at [146, 40] on div "CORRECTIONS ( 1 )" at bounding box center [158, 42] width 52 height 9
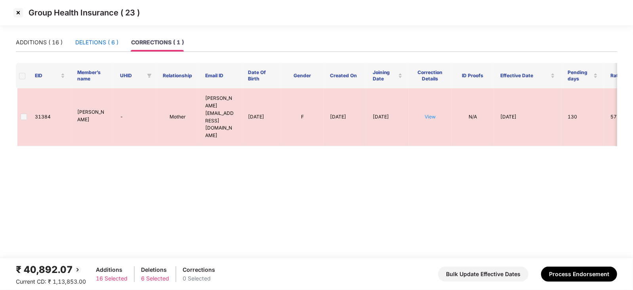
click at [109, 45] on div "DELETIONS ( 6 )" at bounding box center [96, 42] width 43 height 9
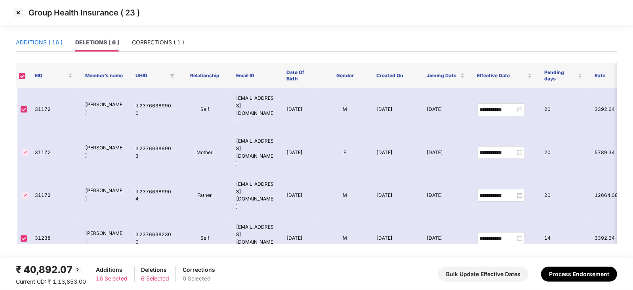
click at [40, 42] on div "ADDITIONS ( 16 )" at bounding box center [39, 42] width 47 height 9
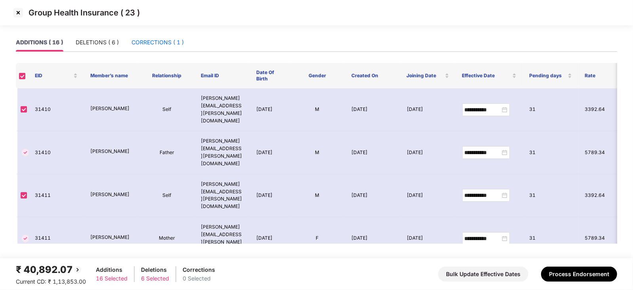
click at [158, 40] on div "CORRECTIONS ( 1 )" at bounding box center [158, 42] width 52 height 9
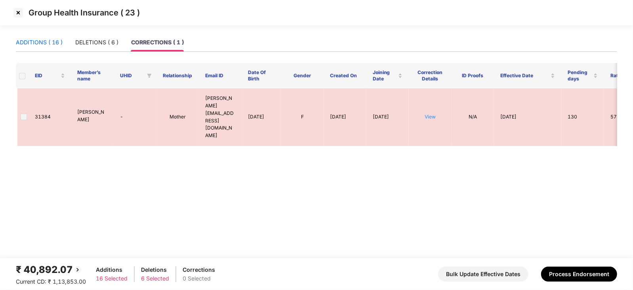
click at [44, 38] on div "ADDITIONS ( 16 )" at bounding box center [39, 42] width 47 height 9
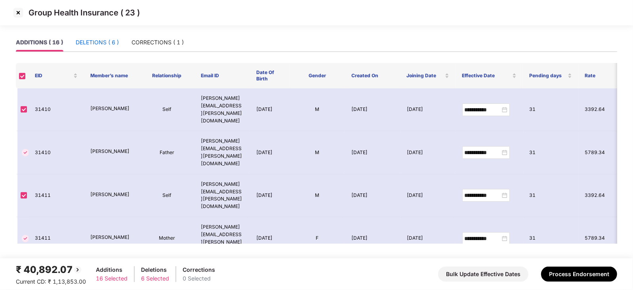
click at [85, 40] on div "DELETIONS ( 6 )" at bounding box center [97, 42] width 43 height 9
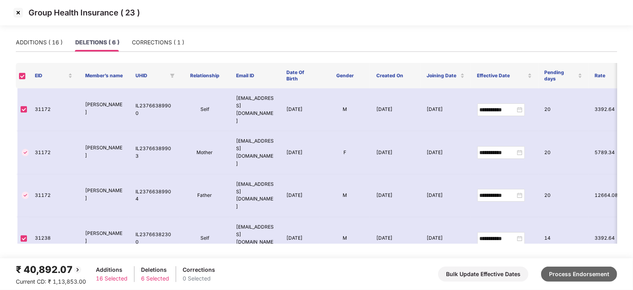
click at [570, 275] on button "Process Endorsement" at bounding box center [579, 274] width 76 height 15
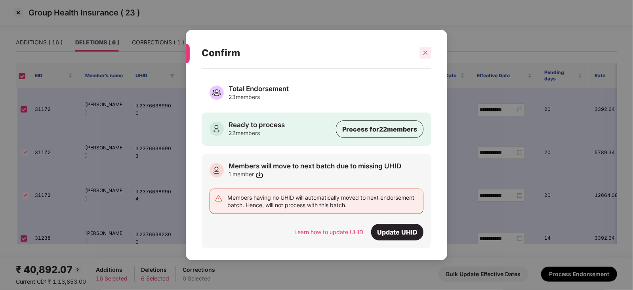
click at [420, 54] on div at bounding box center [425, 53] width 12 height 12
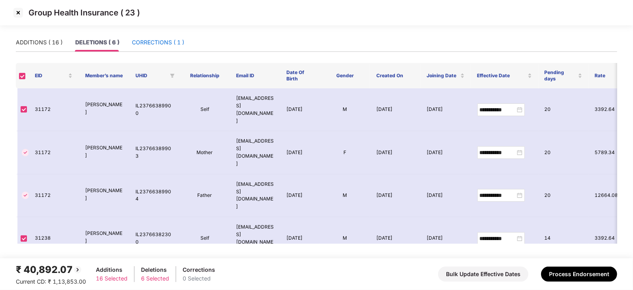
click at [165, 42] on div "CORRECTIONS ( 1 )" at bounding box center [158, 42] width 52 height 9
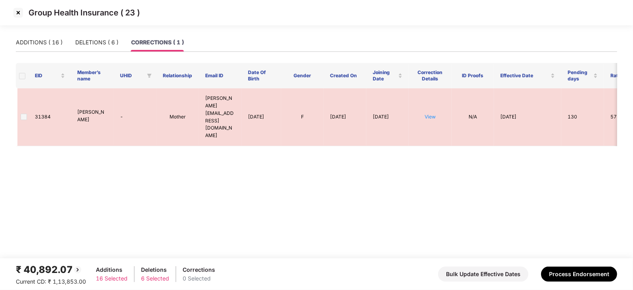
click at [19, 17] on img at bounding box center [18, 12] width 13 height 13
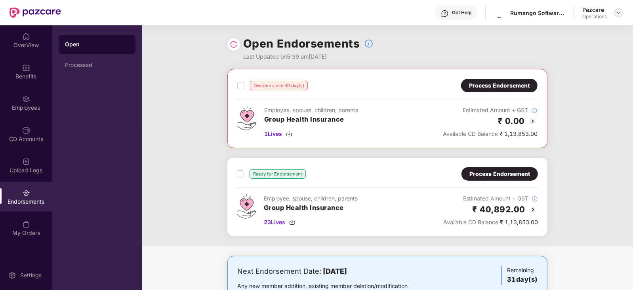
click at [617, 13] on img at bounding box center [619, 13] width 6 height 6
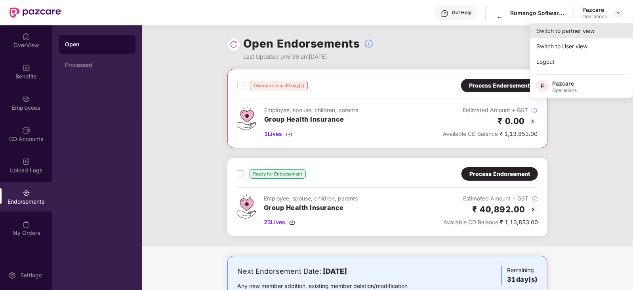
click at [580, 31] on div "Switch to partner view" at bounding box center [581, 30] width 103 height 15
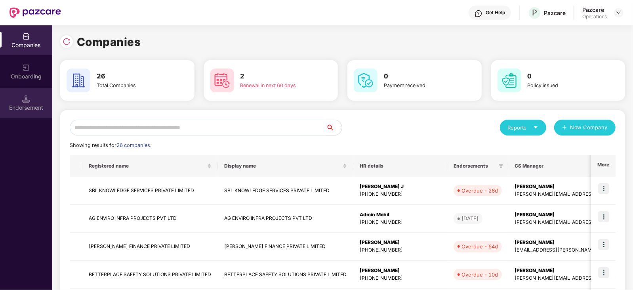
click at [30, 116] on div "Endorsement" at bounding box center [26, 103] width 52 height 30
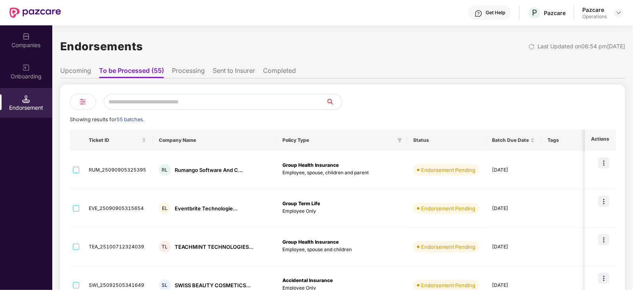
click at [188, 105] on input "text" at bounding box center [215, 102] width 222 height 16
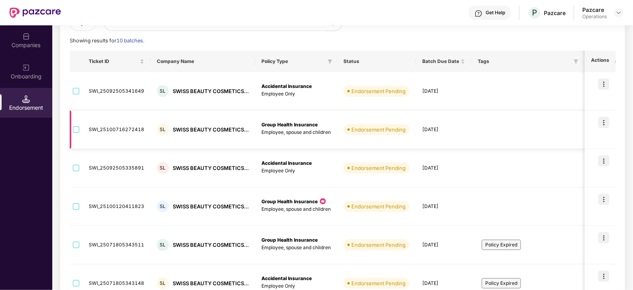
scroll to position [0, 0]
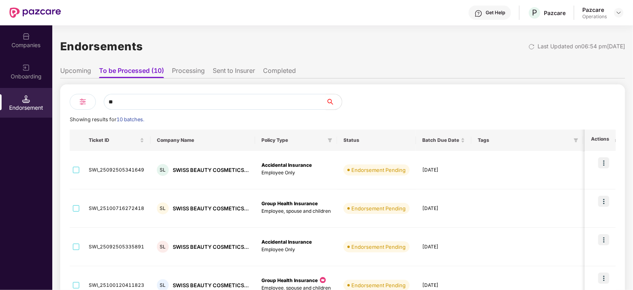
type input "**"
click at [191, 72] on li "Processing" at bounding box center [188, 72] width 33 height 11
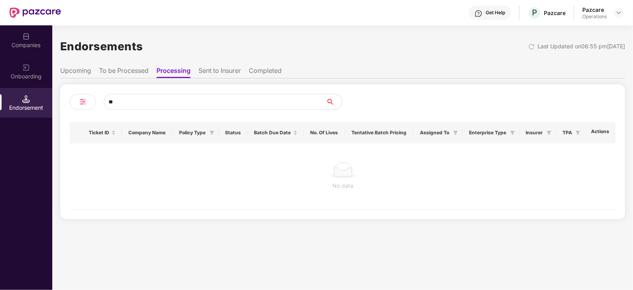
click at [178, 103] on input "**" at bounding box center [215, 102] width 222 height 16
click at [216, 69] on li "Sent to Insurer" at bounding box center [219, 72] width 42 height 11
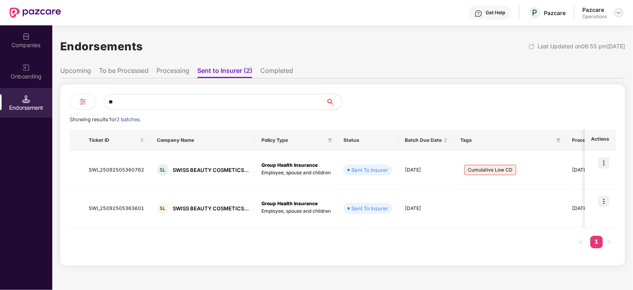
click at [619, 15] on img at bounding box center [619, 13] width 6 height 6
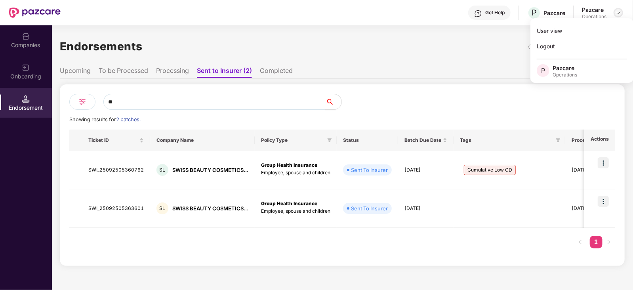
click at [620, 11] on img at bounding box center [618, 13] width 6 height 6
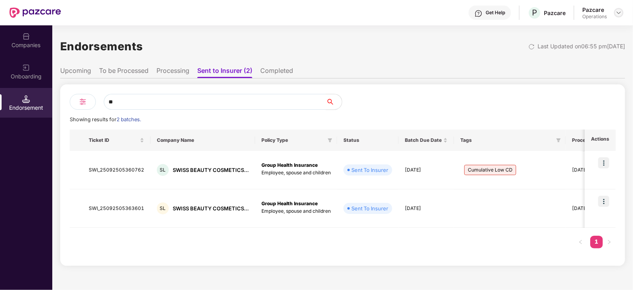
click at [619, 11] on img at bounding box center [619, 13] width 6 height 6
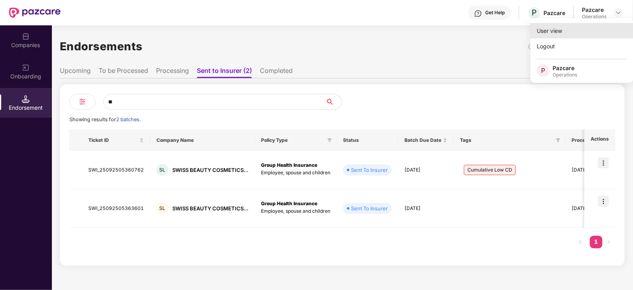
click at [570, 25] on div "User view" at bounding box center [581, 30] width 103 height 15
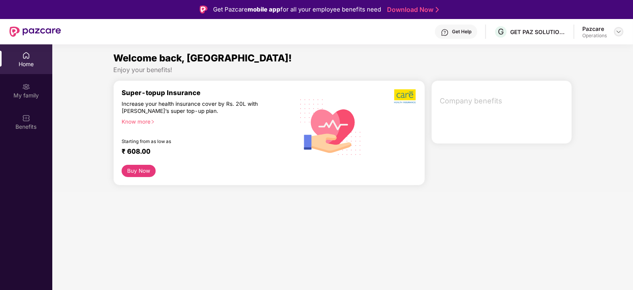
click at [622, 29] on img at bounding box center [619, 32] width 6 height 6
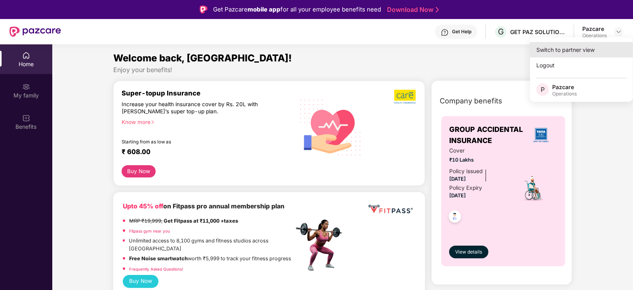
click at [554, 49] on div "Switch to partner view" at bounding box center [581, 49] width 103 height 15
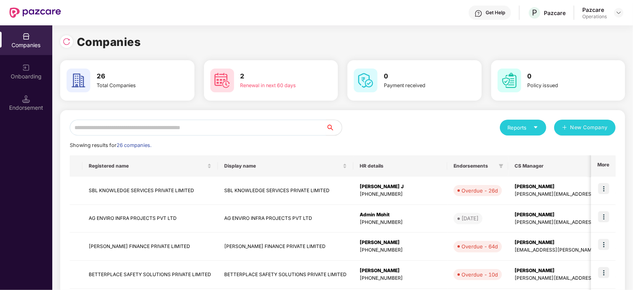
click at [92, 129] on input "text" at bounding box center [198, 128] width 256 height 16
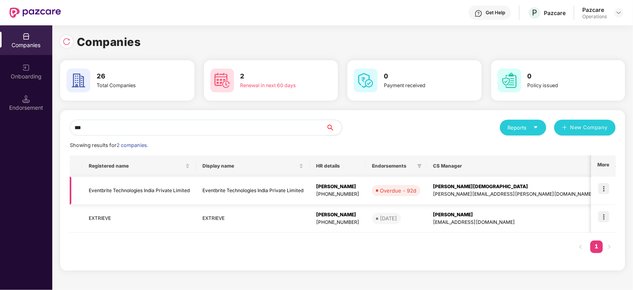
type input "***"
click at [609, 193] on img at bounding box center [603, 188] width 11 height 11
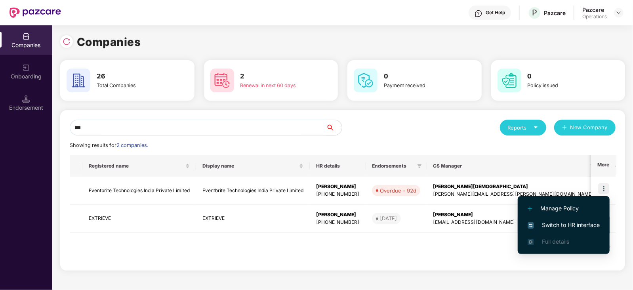
click at [556, 222] on span "Switch to HR interface" at bounding box center [564, 225] width 72 height 9
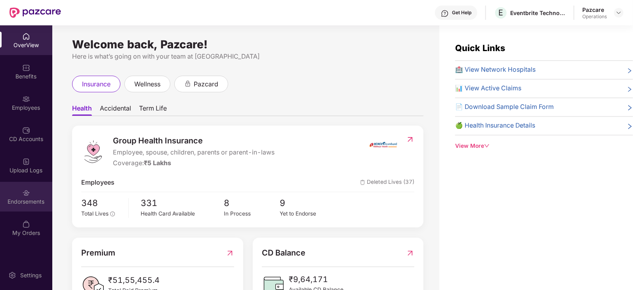
click at [22, 201] on div "Endorsements" at bounding box center [26, 202] width 52 height 8
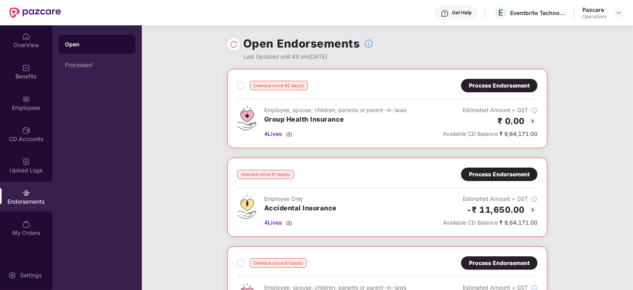
click at [532, 120] on img at bounding box center [533, 121] width 10 height 10
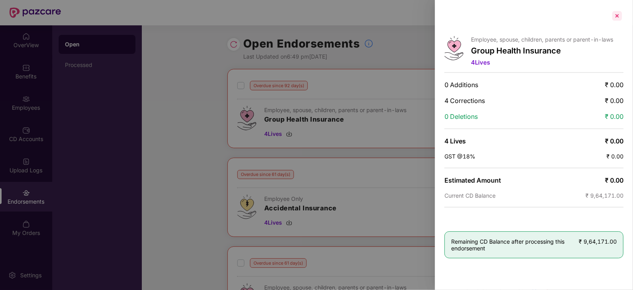
click at [617, 17] on div at bounding box center [617, 16] width 13 height 13
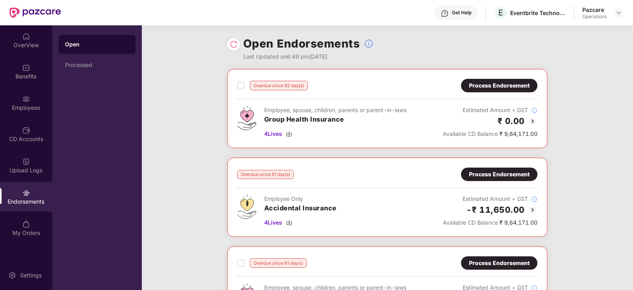
click at [501, 84] on div "Process Endorsement" at bounding box center [499, 85] width 61 height 9
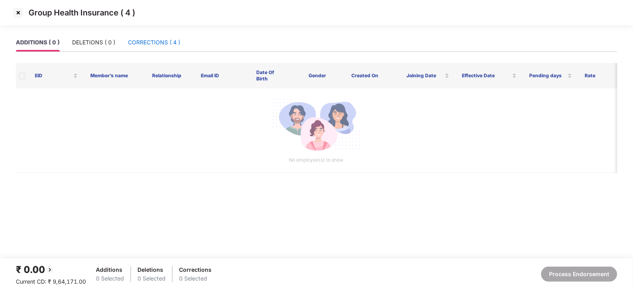
click at [149, 42] on div "CORRECTIONS ( 4 )" at bounding box center [154, 42] width 52 height 9
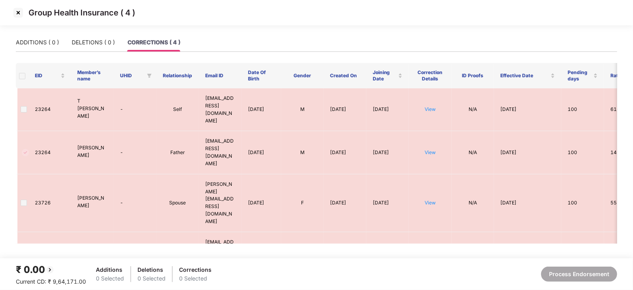
click at [15, 9] on img at bounding box center [18, 12] width 13 height 13
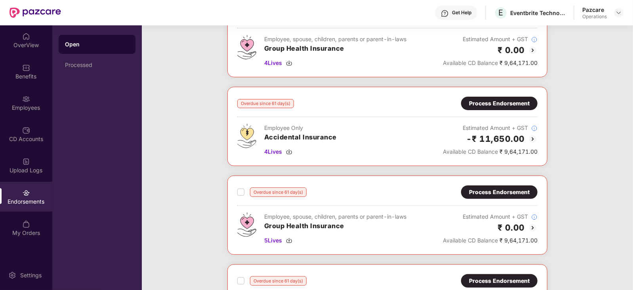
scroll to position [71, 0]
click at [534, 137] on img at bounding box center [533, 139] width 10 height 10
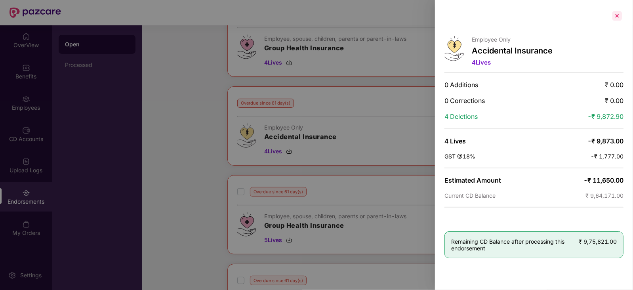
click at [618, 17] on div at bounding box center [617, 16] width 13 height 13
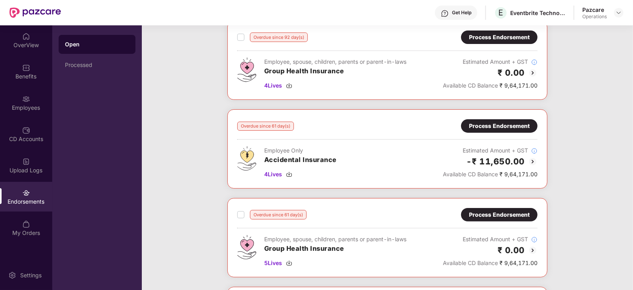
scroll to position [48, 0]
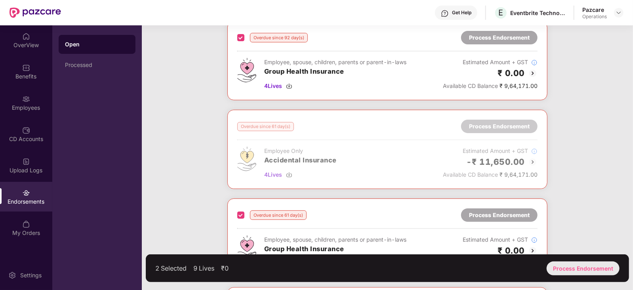
click at [601, 269] on div "Process Endorsement" at bounding box center [583, 268] width 73 height 14
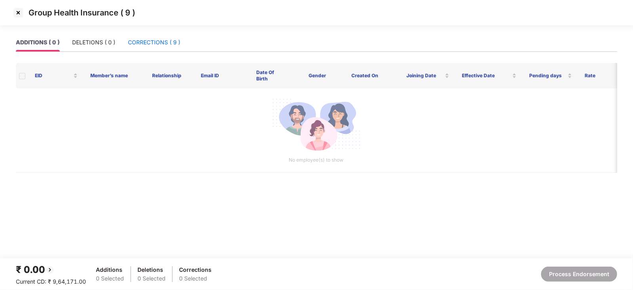
click at [128, 40] on div "CORRECTIONS ( 9 )" at bounding box center [154, 42] width 52 height 9
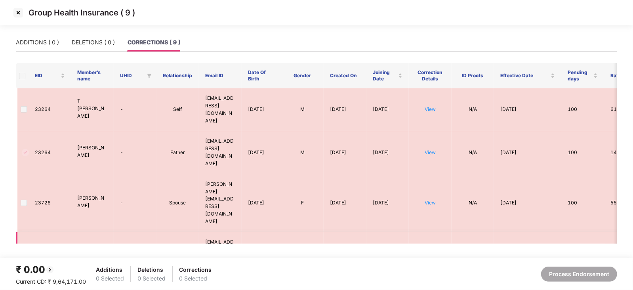
scroll to position [143, 0]
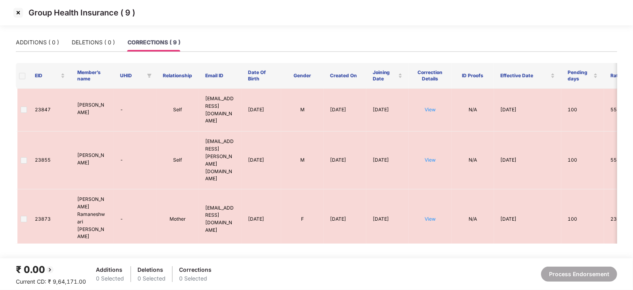
click at [18, 13] on img at bounding box center [18, 12] width 13 height 13
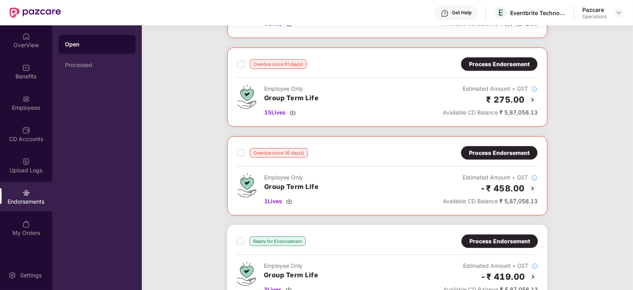
scroll to position [287, 0]
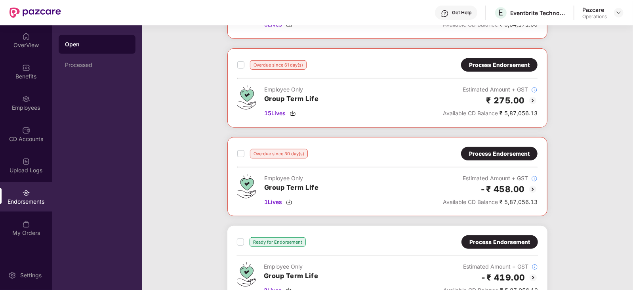
click at [496, 150] on div "Process Endorsement" at bounding box center [499, 153] width 61 height 9
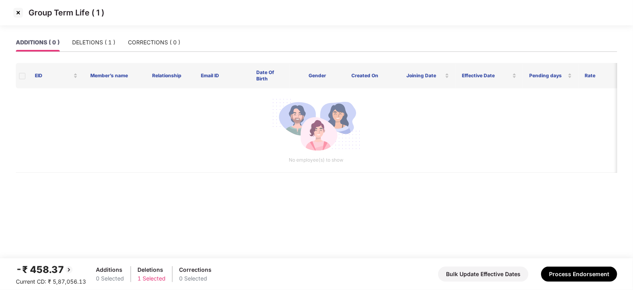
click at [14, 14] on img at bounding box center [18, 12] width 13 height 13
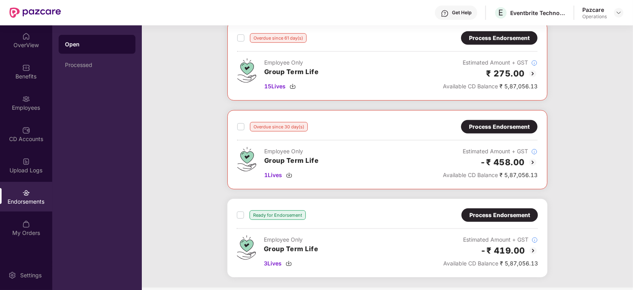
scroll to position [326, 0]
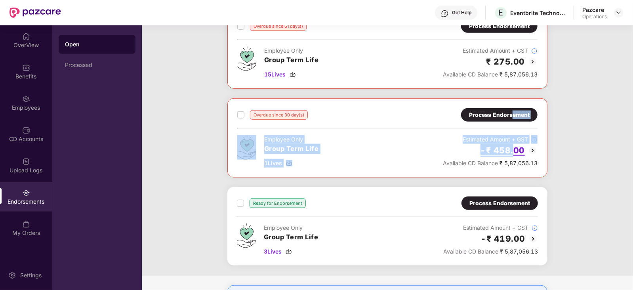
drag, startPoint x: 511, startPoint y: 116, endPoint x: 513, endPoint y: 149, distance: 32.2
click at [513, 149] on div "Overdue since 30 day(s) Process Endorsement Employee Only Group Term Life 1 Liv…" at bounding box center [387, 137] width 300 height 59
click at [616, 104] on div "Overdue since 92 day(s) Process Endorsement Employee, spouse, children, parents…" at bounding box center [387, 9] width 491 height 532
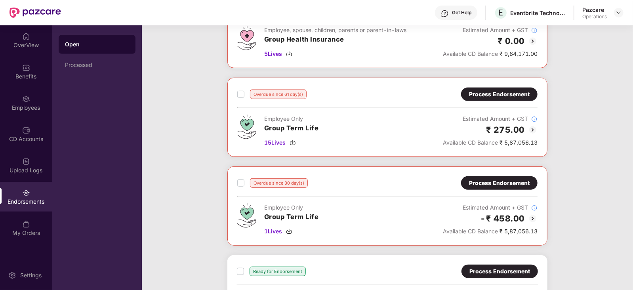
scroll to position [257, 0]
click at [510, 88] on div "Process Endorsement" at bounding box center [499, 94] width 76 height 13
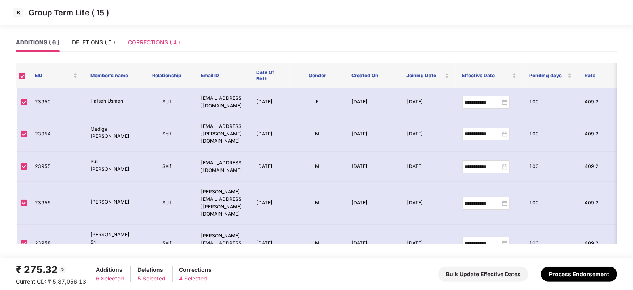
click at [146, 48] on div "CORRECTIONS ( 4 )" at bounding box center [154, 42] width 52 height 18
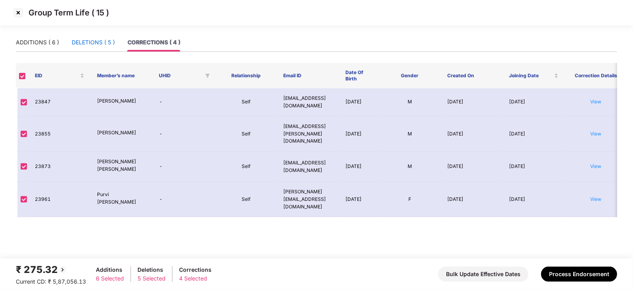
click at [81, 46] on div "DELETIONS ( 5 )" at bounding box center [93, 42] width 43 height 9
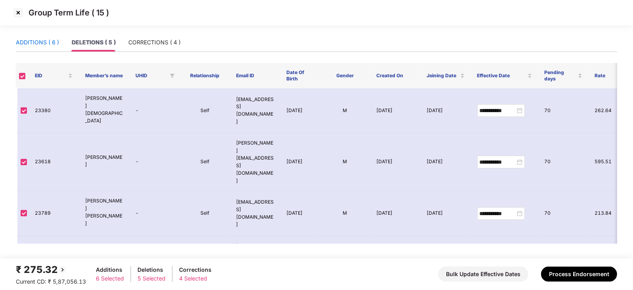
click at [32, 40] on div "ADDITIONS ( 6 )" at bounding box center [37, 42] width 43 height 9
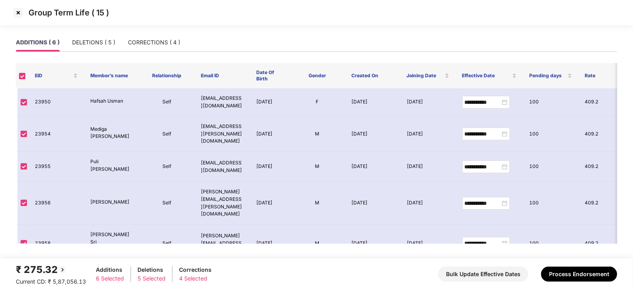
click at [19, 12] on img at bounding box center [18, 12] width 13 height 13
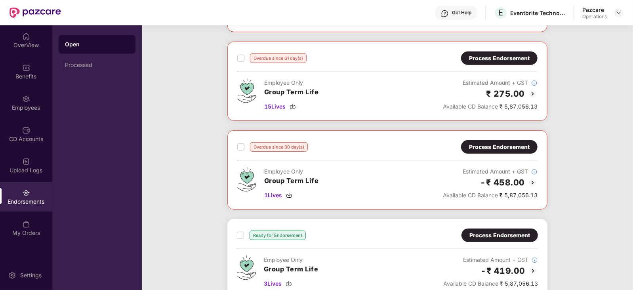
scroll to position [281, 0]
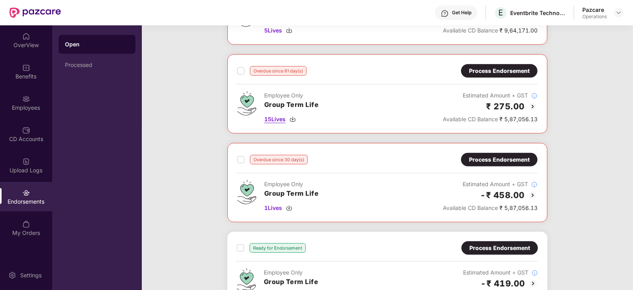
click at [293, 118] on img at bounding box center [293, 119] width 6 height 6
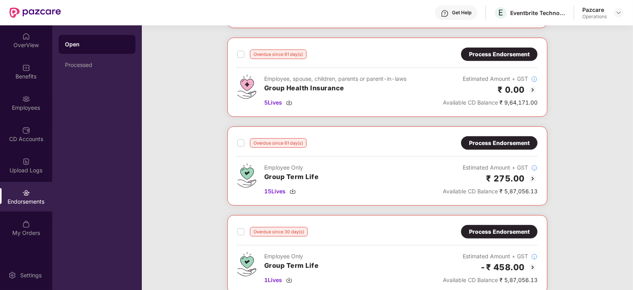
scroll to position [210, 0]
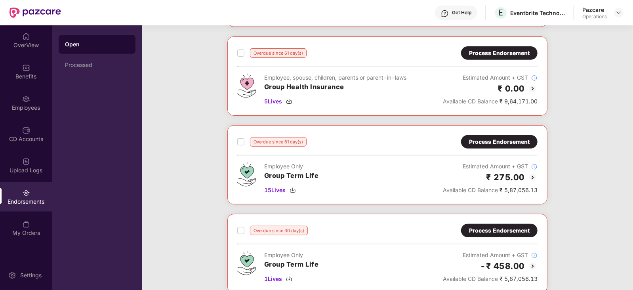
click at [508, 139] on div "Process Endorsement" at bounding box center [499, 141] width 61 height 9
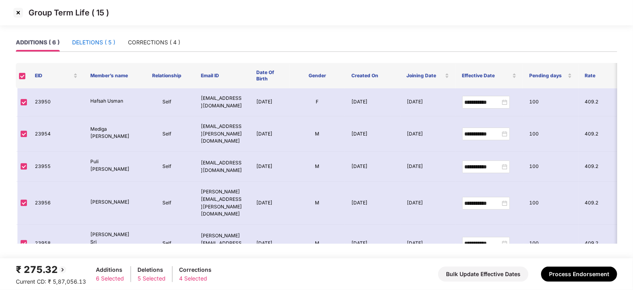
click at [95, 39] on div "DELETIONS ( 5 )" at bounding box center [93, 42] width 43 height 9
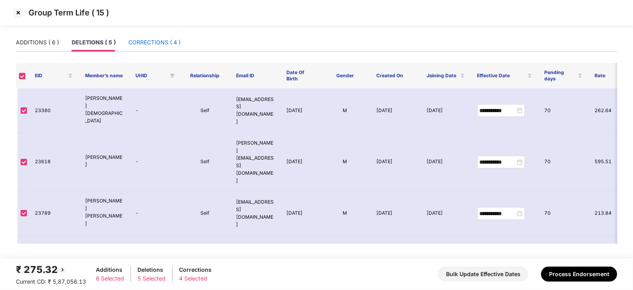
click at [154, 40] on div "CORRECTIONS ( 4 )" at bounding box center [154, 42] width 52 height 9
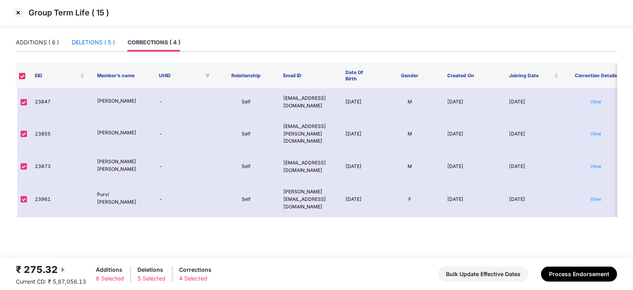
click at [76, 46] on div "DELETIONS ( 5 )" at bounding box center [93, 42] width 43 height 9
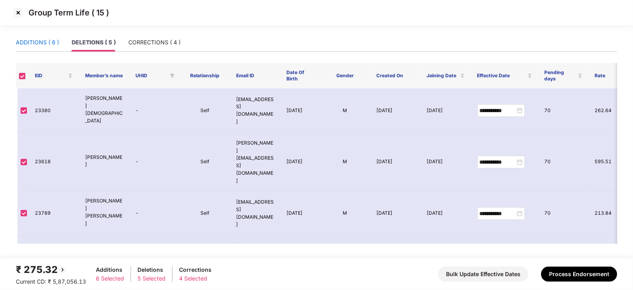
click at [36, 44] on div "ADDITIONS ( 6 )" at bounding box center [37, 42] width 43 height 9
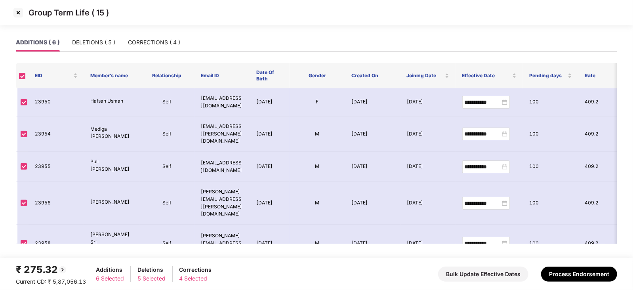
click at [21, 10] on img at bounding box center [18, 12] width 13 height 13
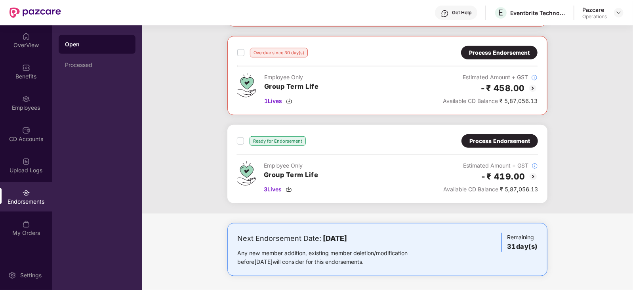
scroll to position [0, 0]
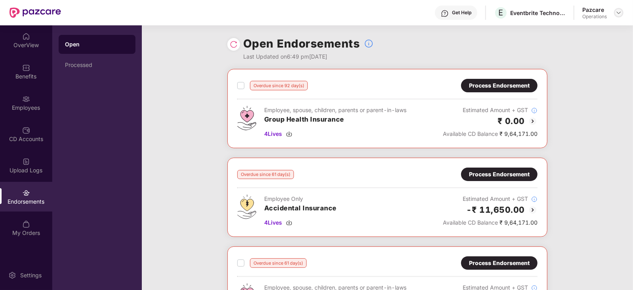
click at [617, 11] on img at bounding box center [619, 13] width 6 height 6
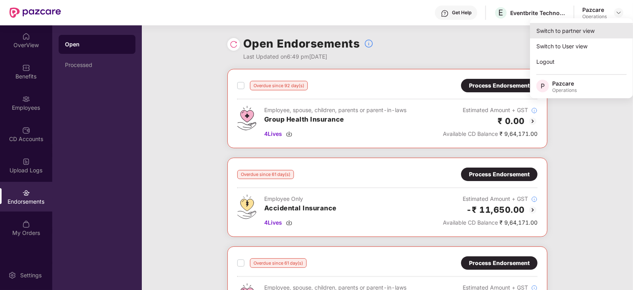
click at [565, 29] on div "Switch to partner view" at bounding box center [581, 30] width 103 height 15
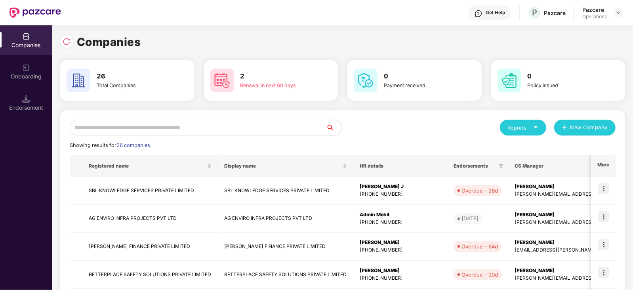
click at [131, 126] on input "text" at bounding box center [198, 128] width 256 height 16
click at [97, 126] on input "text" at bounding box center [198, 128] width 256 height 16
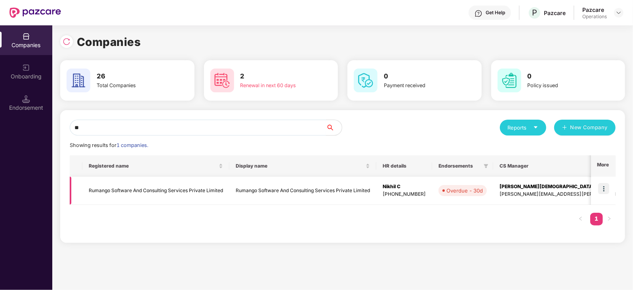
type input "**"
click at [602, 185] on img at bounding box center [603, 188] width 11 height 11
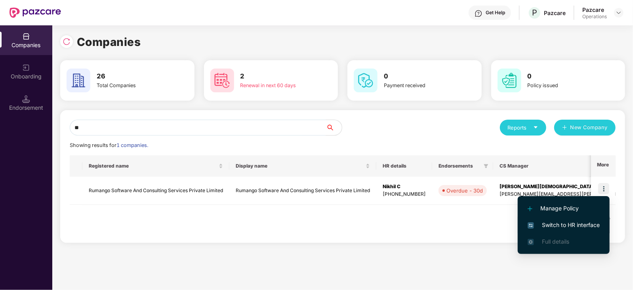
click at [537, 225] on span "Switch to HR interface" at bounding box center [564, 225] width 72 height 9
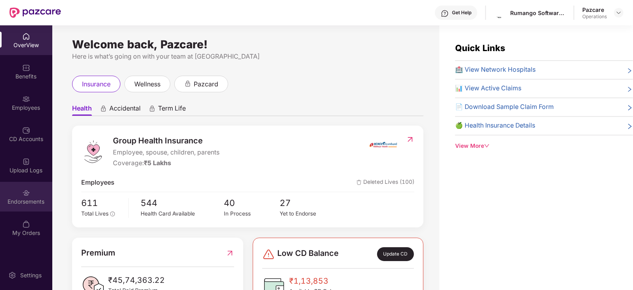
click at [20, 199] on div "Endorsements" at bounding box center [26, 202] width 52 height 8
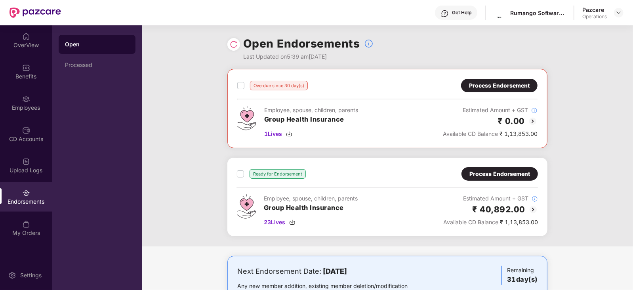
click at [530, 209] on img at bounding box center [533, 210] width 10 height 10
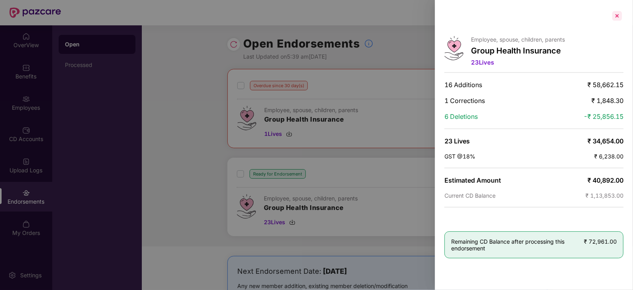
click at [618, 11] on div at bounding box center [617, 16] width 13 height 13
